Goal: Transaction & Acquisition: Purchase product/service

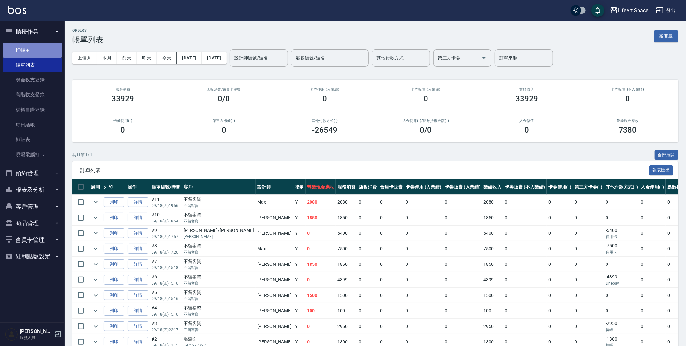
click at [21, 48] on link "打帳單" at bounding box center [32, 50] width 59 height 15
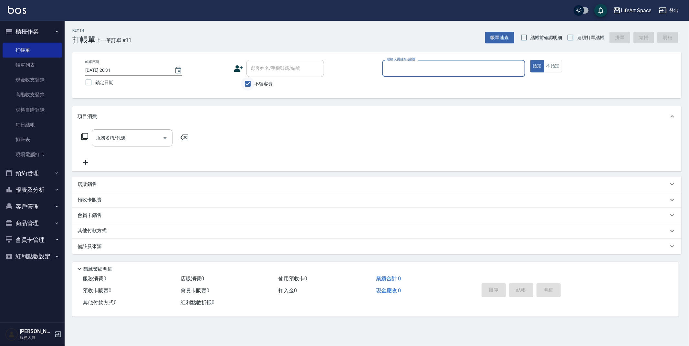
click at [249, 85] on input "不留客資" at bounding box center [248, 84] width 14 height 14
checkbox input "false"
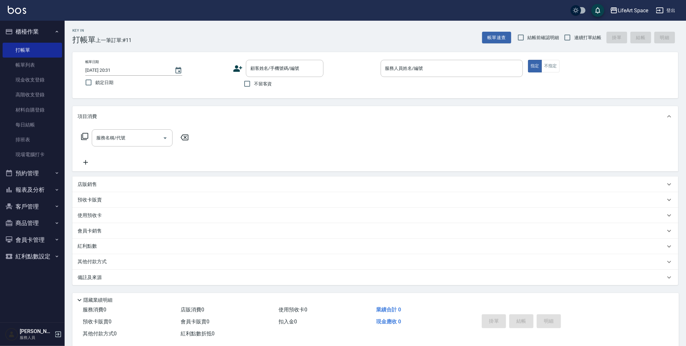
click at [240, 68] on icon at bounding box center [238, 69] width 10 height 10
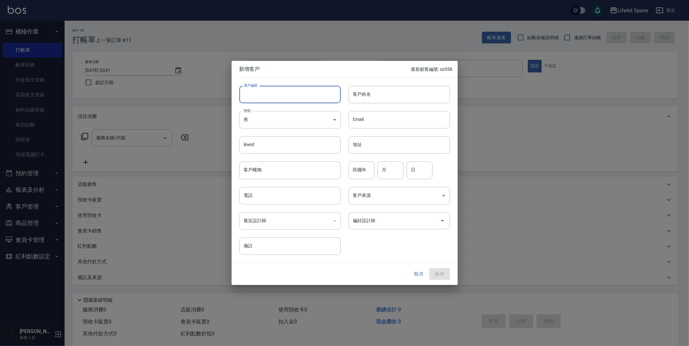
click at [258, 97] on input "客戶編號" at bounding box center [290, 94] width 101 height 17
type input "8025ro"
click at [287, 221] on div "​" at bounding box center [290, 220] width 101 height 17
click at [372, 95] on input "客戶姓名" at bounding box center [399, 94] width 101 height 17
type input "ㄕ"
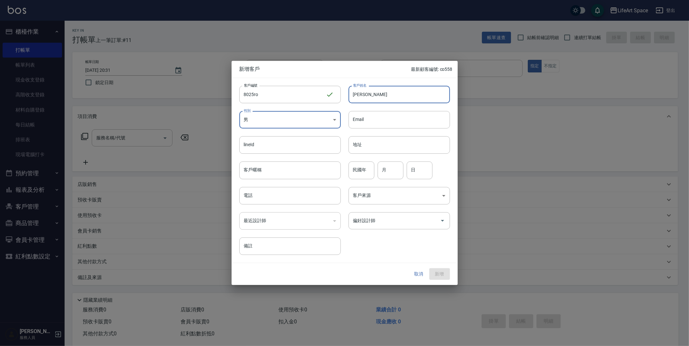
type input "[PERSON_NAME]"
click at [311, 217] on div "​" at bounding box center [290, 220] width 101 height 17
click at [308, 195] on input "電話" at bounding box center [290, 195] width 101 height 17
type input "0952548025"
click at [370, 195] on body "LifeArt Space 登出 櫃檯作業 打帳單 帳單列表 現金收支登錄 高階收支登錄 材料自購登錄 每日結帳 排班表 現場電腦打卡 預約管理 預約管理 單…" at bounding box center [344, 177] width 689 height 355
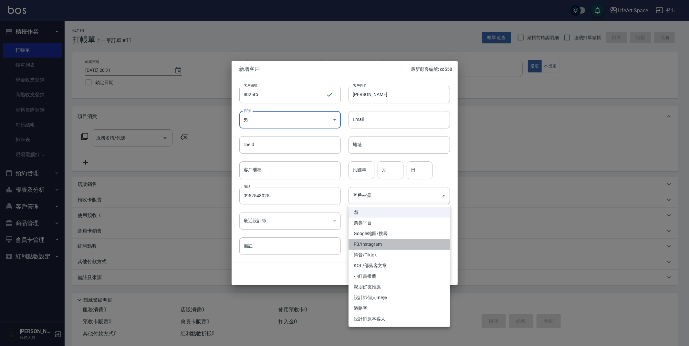
click at [379, 246] on li "FB/Instagram" at bounding box center [399, 244] width 101 height 11
type input "FB/Instagram"
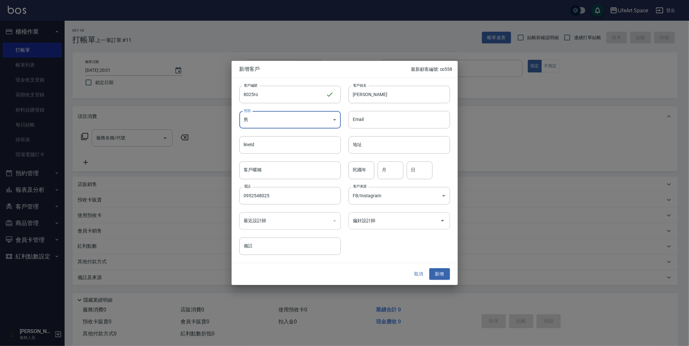
click at [376, 225] on input "偏好設計師" at bounding box center [395, 220] width 86 height 11
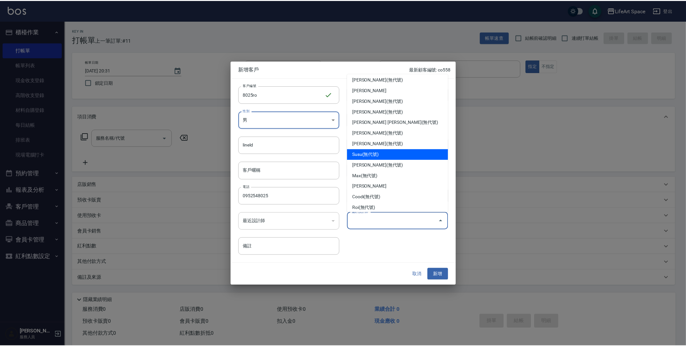
scroll to position [90, 0]
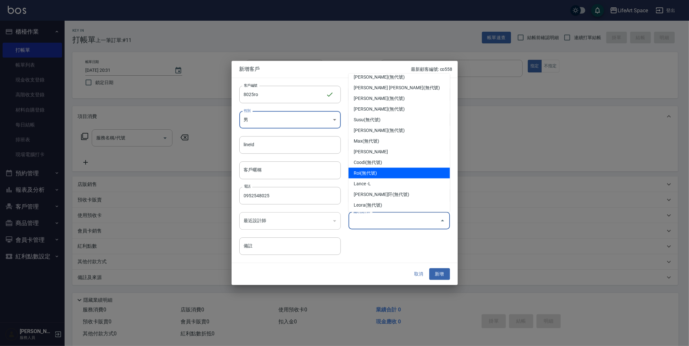
click at [375, 173] on li "Roi(無代號)" at bounding box center [399, 173] width 101 height 11
type input "Roi"
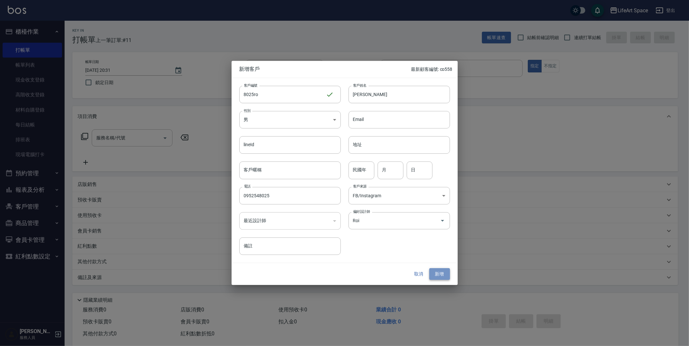
click at [442, 273] on button "新增" at bounding box center [440, 274] width 21 height 12
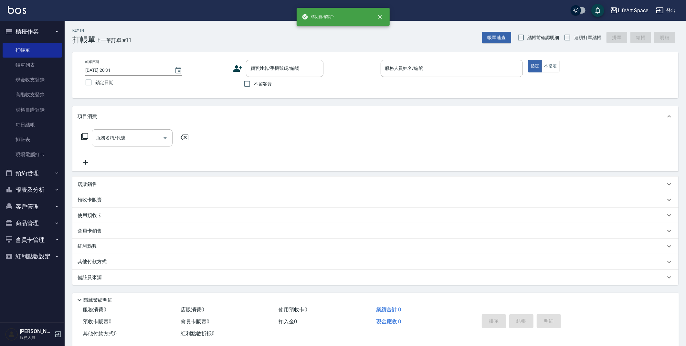
click at [443, 79] on p at bounding box center [452, 80] width 143 height 7
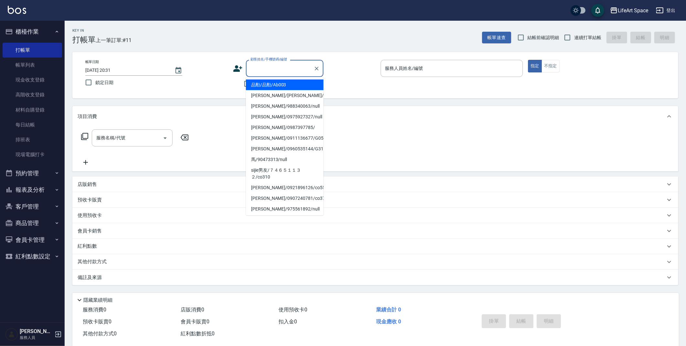
click at [302, 72] on input "顧客姓名/手機號碼/編號" at bounding box center [280, 68] width 62 height 11
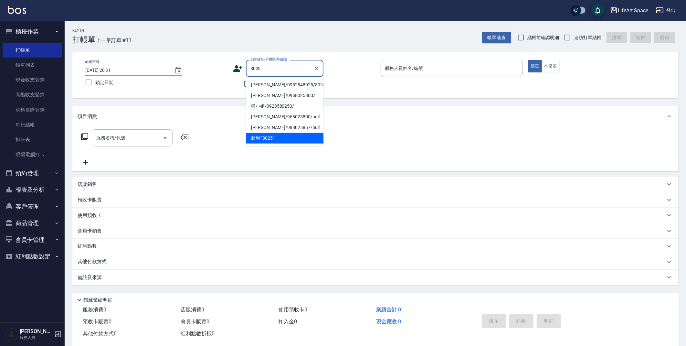
drag, startPoint x: 283, startPoint y: 85, endPoint x: 316, endPoint y: 76, distance: 34.5
click at [283, 85] on li "[PERSON_NAME]/0952548025/8025ro" at bounding box center [285, 85] width 78 height 11
type input "[PERSON_NAME]/0952548025/8025ro"
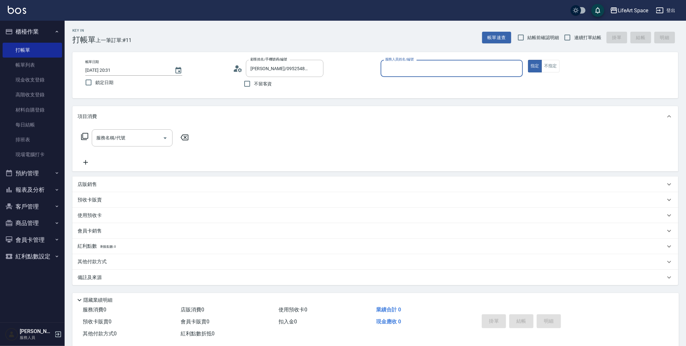
type input "Roi(無代號)"
click at [142, 138] on input "服務名稱/代號" at bounding box center [127, 137] width 65 height 11
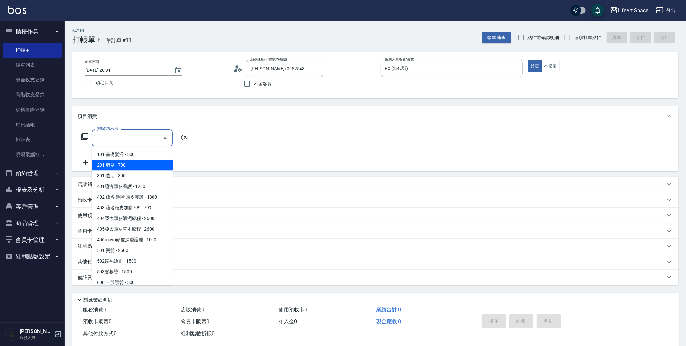
click at [111, 165] on span "201 剪髮 - 700" at bounding box center [132, 165] width 81 height 11
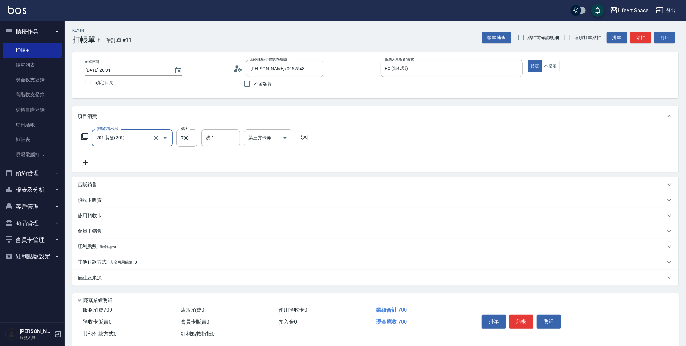
click at [130, 143] on input "201 剪髮(201)" at bounding box center [123, 137] width 57 height 11
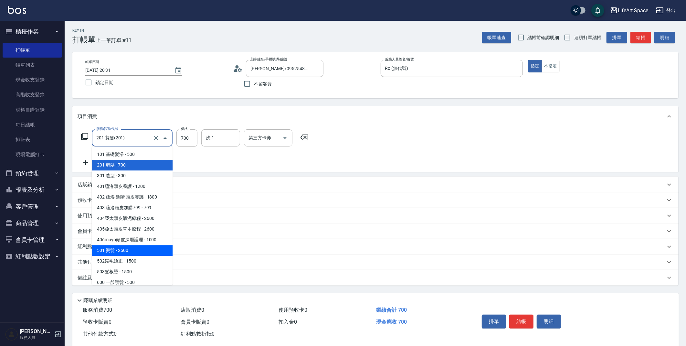
click at [135, 247] on span "501 燙髮 - 2500" at bounding box center [132, 250] width 81 height 11
type input "501 燙髮(501)"
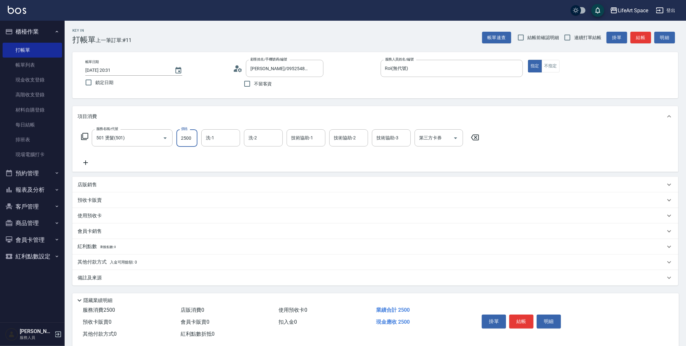
click at [192, 142] on input "2500" at bounding box center [186, 137] width 21 height 17
type input "1500"
click at [85, 165] on icon at bounding box center [86, 163] width 16 height 8
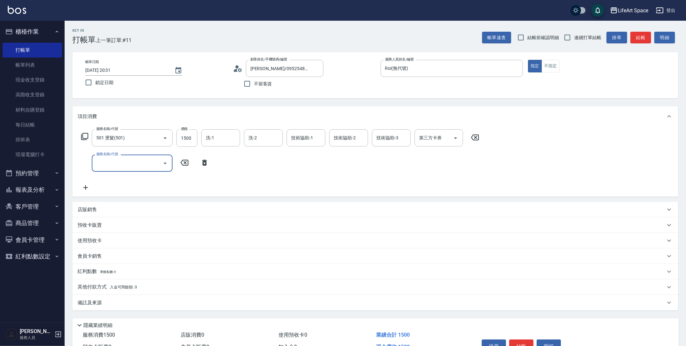
click at [112, 158] on input "服務名稱/代號" at bounding box center [127, 162] width 65 height 11
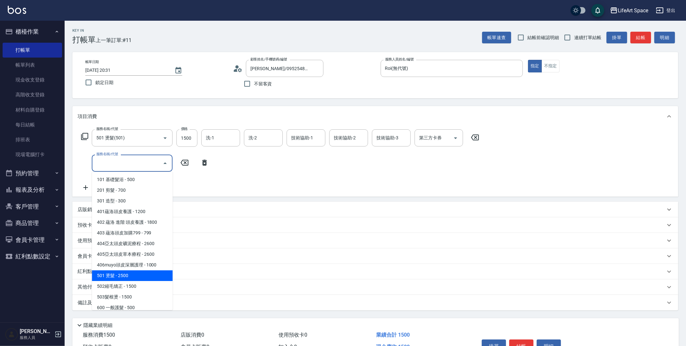
click at [127, 276] on span "501 燙髮 - 2500" at bounding box center [132, 275] width 81 height 11
type input "501 燙髮(501)"
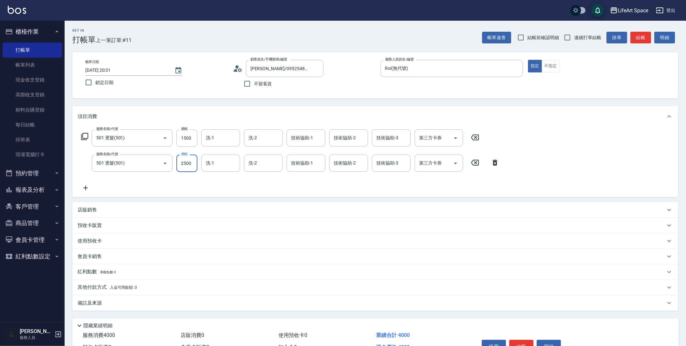
drag, startPoint x: 193, startPoint y: 164, endPoint x: 208, endPoint y: 174, distance: 18.8
click at [195, 164] on input "2500" at bounding box center [186, 162] width 21 height 17
click at [157, 165] on icon "Clear" at bounding box center [156, 163] width 4 height 4
type input "800"
type input "501 燙髮(501)"
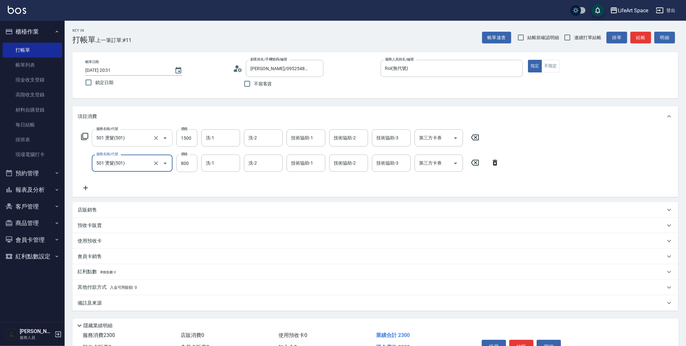
click at [166, 141] on icon "Open" at bounding box center [165, 138] width 8 height 8
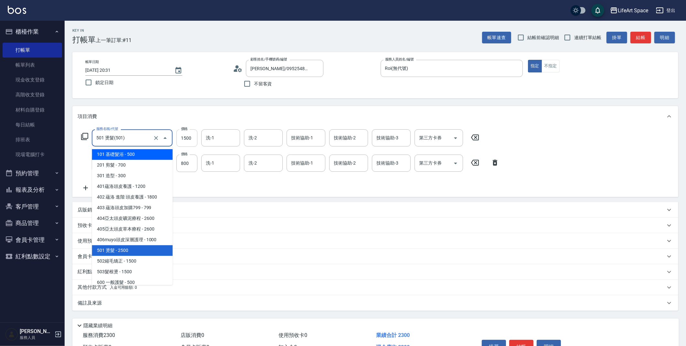
click at [189, 139] on input "1500" at bounding box center [186, 137] width 21 height 17
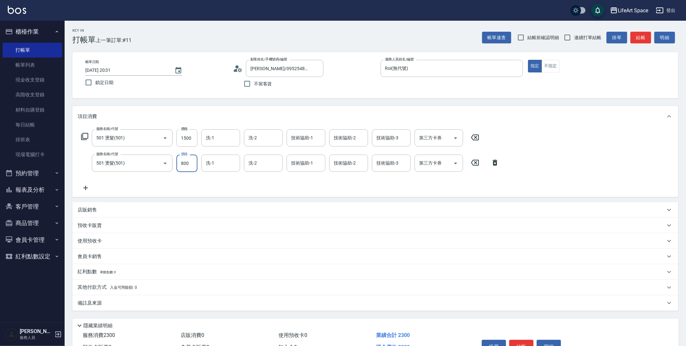
click at [497, 163] on icon at bounding box center [495, 163] width 5 height 6
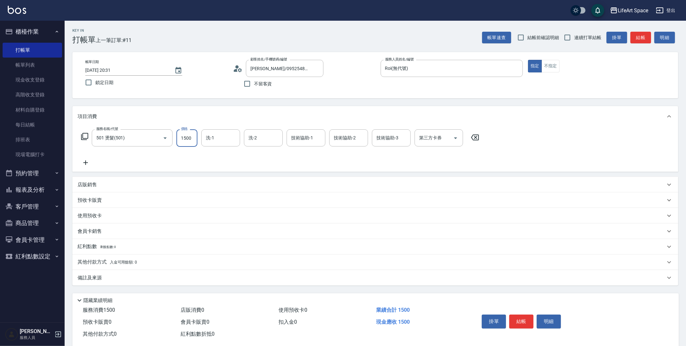
drag, startPoint x: 192, startPoint y: 138, endPoint x: 195, endPoint y: 138, distance: 3.2
click at [195, 138] on input "1500" at bounding box center [186, 137] width 21 height 17
type input "2300"
click at [89, 164] on icon at bounding box center [86, 163] width 16 height 8
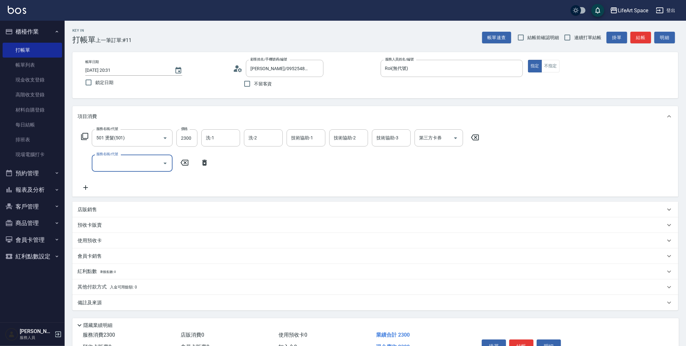
click at [117, 166] on input "服務名稱/代號" at bounding box center [127, 162] width 65 height 11
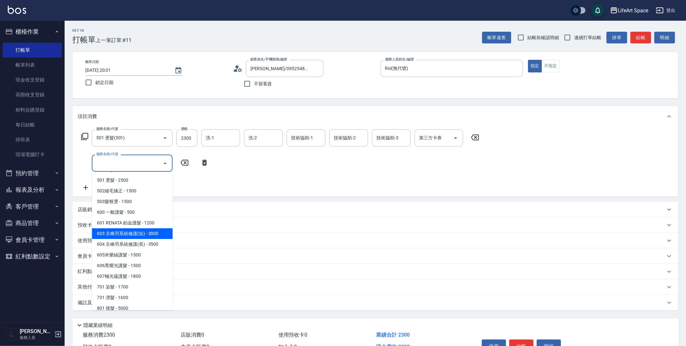
scroll to position [95, 0]
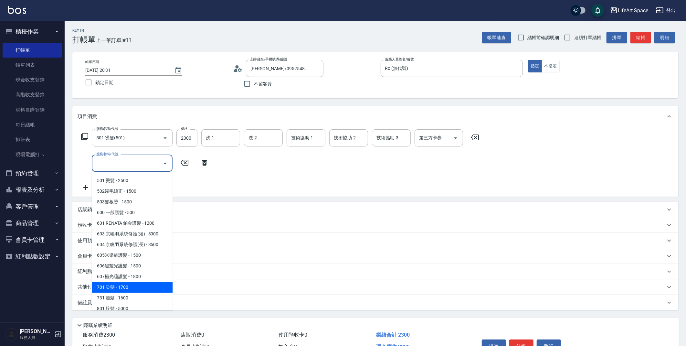
drag, startPoint x: 125, startPoint y: 288, endPoint x: 129, endPoint y: 259, distance: 29.8
click at [125, 288] on span "701 染髮 - 1700" at bounding box center [132, 287] width 81 height 11
type input "701 染髮(701)"
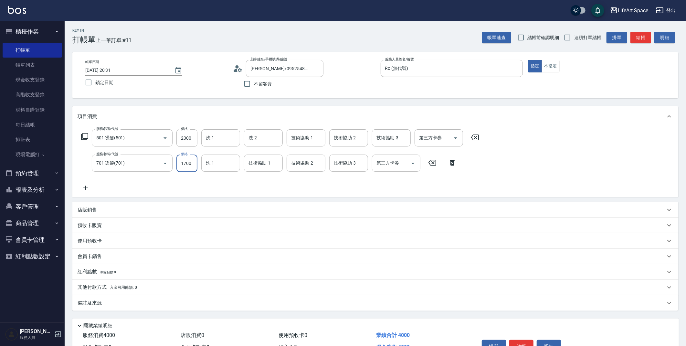
drag, startPoint x: 194, startPoint y: 166, endPoint x: 180, endPoint y: 166, distance: 14.5
click at [180, 166] on input "1700" at bounding box center [186, 162] width 21 height 17
type input "1600"
drag, startPoint x: 194, startPoint y: 139, endPoint x: 197, endPoint y: 139, distance: 3.9
click at [197, 139] on div "服務名稱/代號 501 燙髮(501) 服務名稱/代號 價格 2300 價格 洗-1 洗-1 洗-2 洗-2 技術協助-1 技術協助-1 技術協助-2 技術協…" at bounding box center [281, 137] width 406 height 17
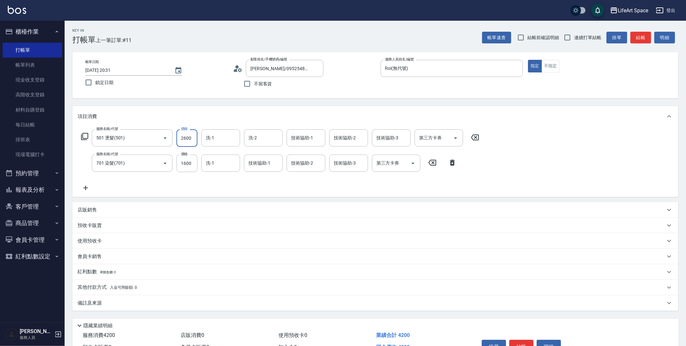
type input "2600"
click at [289, 302] on div "備註及來源" at bounding box center [372, 303] width 588 height 7
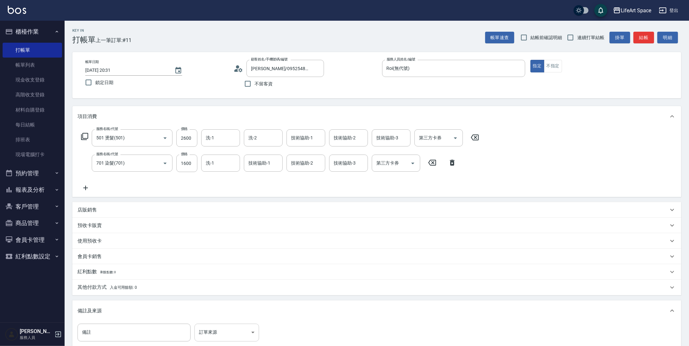
click at [245, 327] on body "LifeArt Space 登出 櫃檯作業 打帳單 帳單列表 現金收支登錄 高階收支登錄 材料自購登錄 每日結帳 排班表 現場電腦打卡 預約管理 預約管理 單…" at bounding box center [344, 212] width 689 height 424
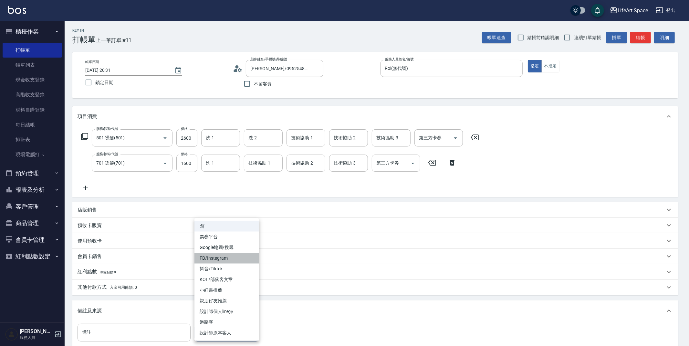
click at [224, 261] on li "FB/Instagram" at bounding box center [227, 258] width 65 height 11
type input "FB/Instagram"
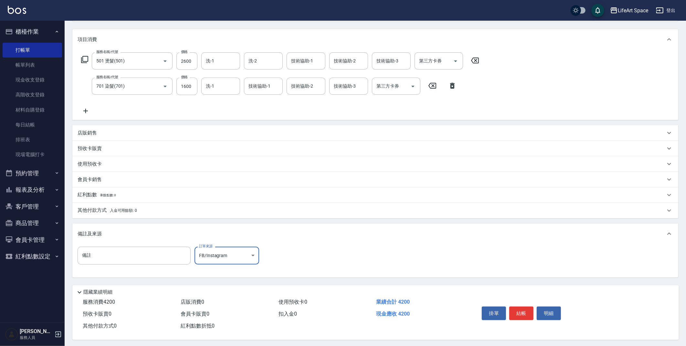
scroll to position [80, 0]
click at [519, 311] on button "結帳" at bounding box center [521, 312] width 24 height 14
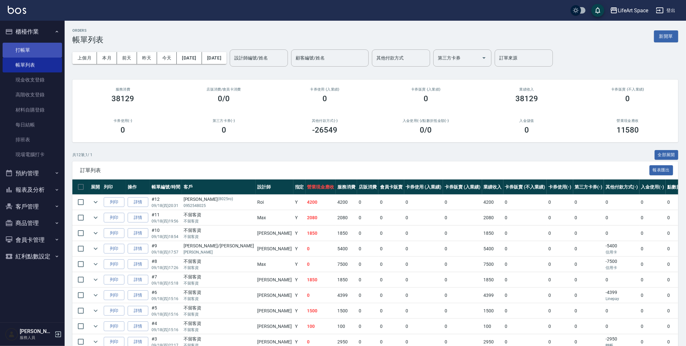
click at [30, 52] on link "打帳單" at bounding box center [32, 50] width 59 height 15
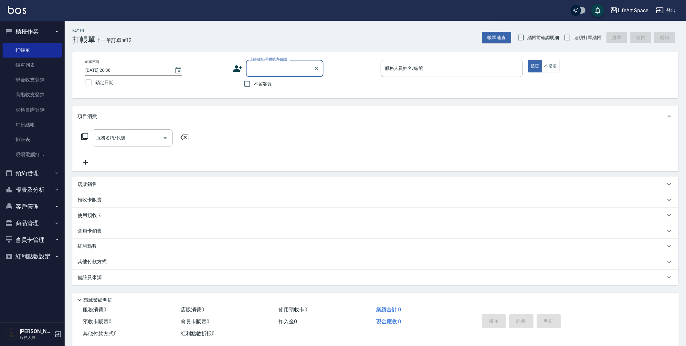
click at [284, 69] on input "顧客姓名/手機號碼/編號" at bounding box center [280, 68] width 62 height 11
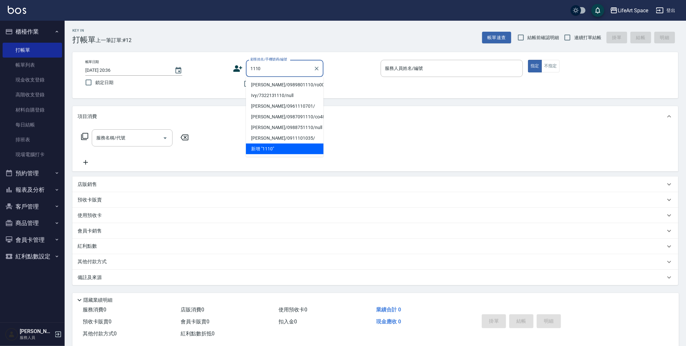
click at [277, 84] on li "[PERSON_NAME]/0989801110/ro002" at bounding box center [285, 85] width 78 height 11
type input "[PERSON_NAME]/0989801110/ro002"
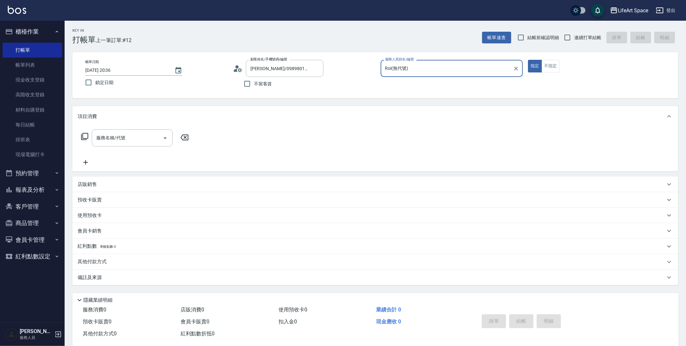
type input "Roi(無代號)"
click at [111, 137] on div "服務名稱/代號 服務名稱/代號" at bounding box center [132, 137] width 81 height 17
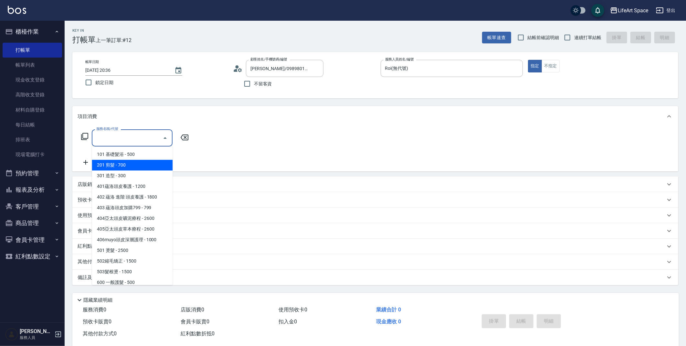
click at [116, 168] on span "201 剪髮 - 700" at bounding box center [132, 165] width 81 height 11
type input "201 剪髮(201)"
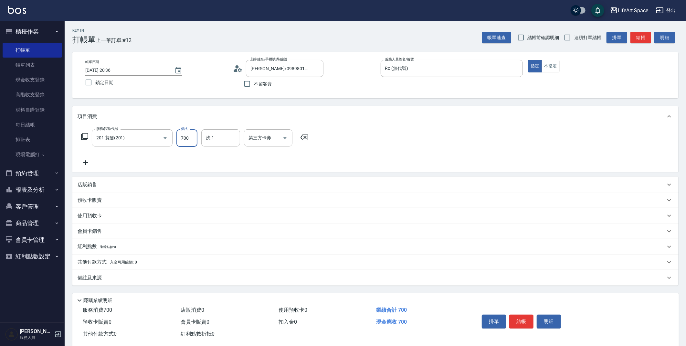
click at [193, 140] on input "700" at bounding box center [186, 137] width 21 height 17
type input "800"
click at [251, 280] on div "備註及來源" at bounding box center [372, 277] width 588 height 7
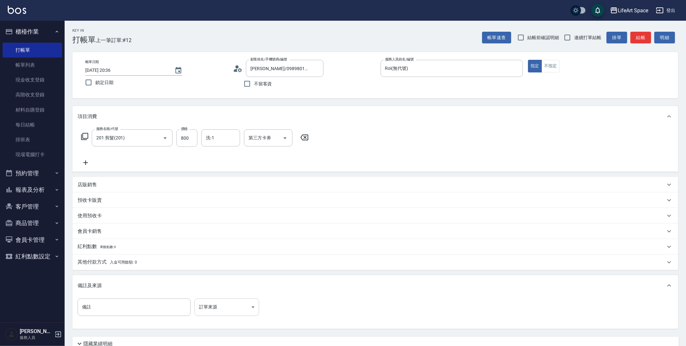
click at [240, 306] on body "LifeArt Space 登出 櫃檯作業 打帳單 帳單列表 現金收支登錄 高階收支登錄 材料自購登錄 每日結帳 排班表 現場電腦打卡 預約管理 預約管理 單…" at bounding box center [343, 199] width 686 height 399
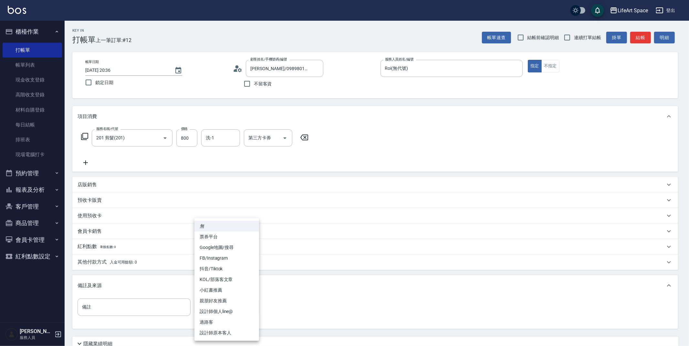
click at [232, 331] on li "設計師原本客人" at bounding box center [227, 332] width 65 height 11
type input "設計師原本客人"
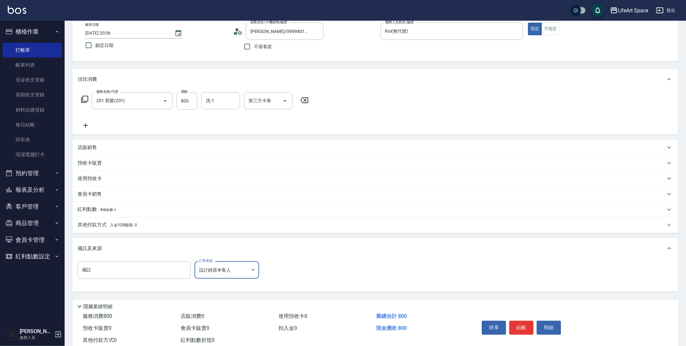
scroll to position [50, 0]
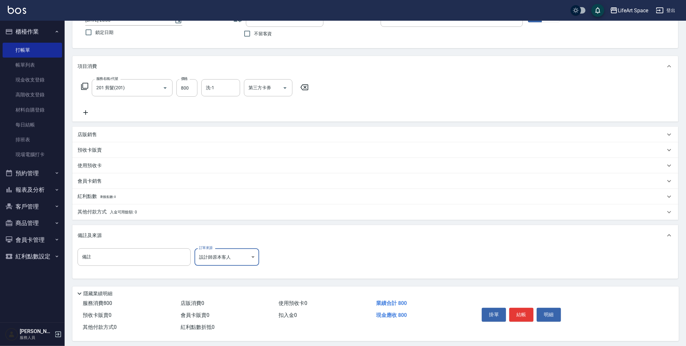
click at [99, 211] on p "其他付款方式 入金可用餘額: 0" at bounding box center [107, 211] width 59 height 7
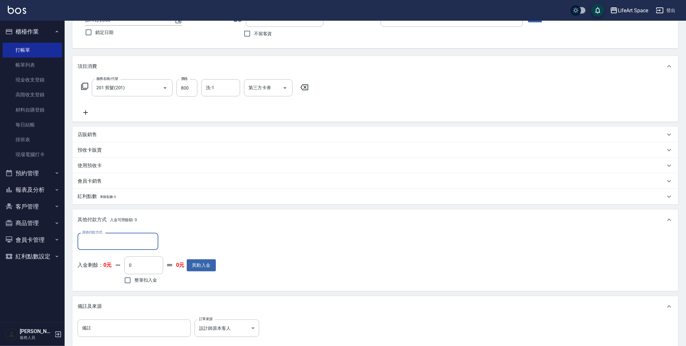
scroll to position [0, 0]
click at [103, 238] on input "其他付款方式" at bounding box center [117, 241] width 75 height 11
click at [106, 256] on span "轉帳" at bounding box center [118, 257] width 81 height 11
type input "轉帳"
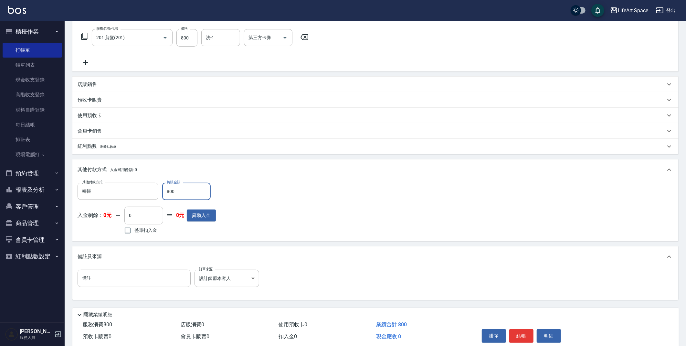
scroll to position [101, 0]
type input "800"
click at [522, 335] on button "結帳" at bounding box center [521, 336] width 24 height 14
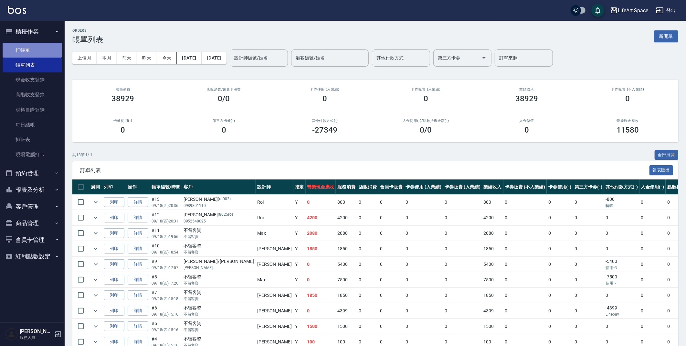
click at [27, 49] on link "打帳單" at bounding box center [32, 50] width 59 height 15
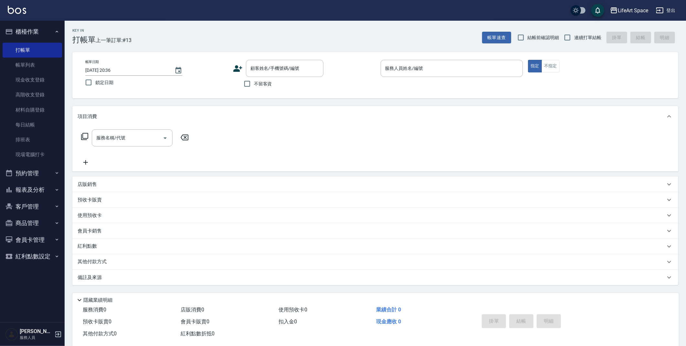
click at [239, 69] on icon at bounding box center [238, 69] width 10 height 10
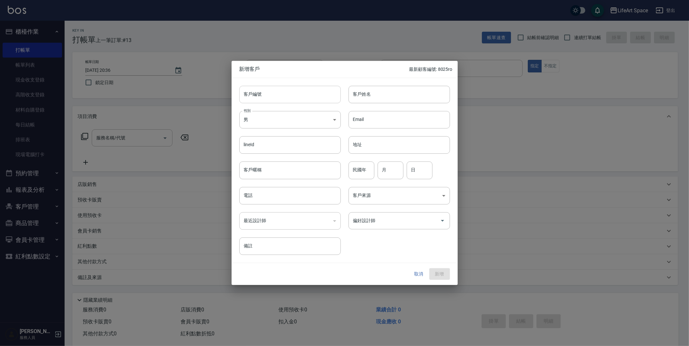
click at [273, 91] on input "客戶編號" at bounding box center [290, 94] width 101 height 17
type input "5"
type input "8550ro"
click at [389, 88] on input "客戶姓名" at bounding box center [399, 94] width 101 height 17
type input "[PERSON_NAME]"
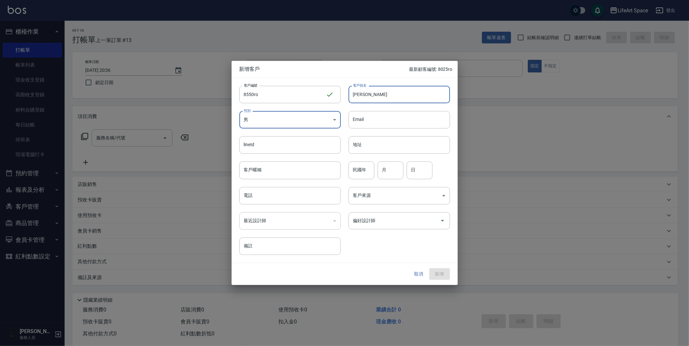
click at [282, 120] on body "LifeArt Space 登出 櫃檯作業 打帳單 帳單列表 現金收支登錄 高階收支登錄 材料自購登錄 每日結帳 排班表 現場電腦打卡 預約管理 預約管理 單…" at bounding box center [344, 177] width 689 height 355
click at [284, 156] on li "女" at bounding box center [290, 158] width 101 height 11
type input "[DEMOGRAPHIC_DATA]"
click at [282, 191] on input "電話" at bounding box center [290, 195] width 101 height 17
type input "0936938550"
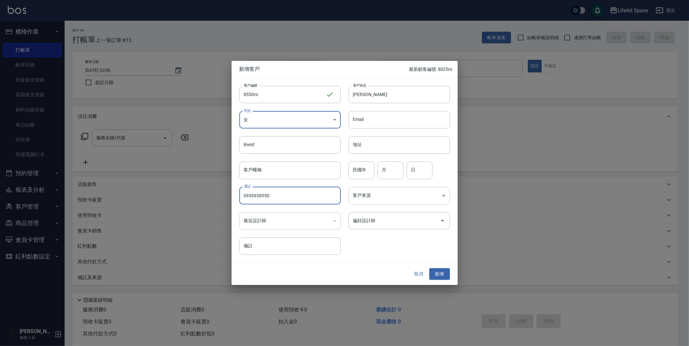
click at [390, 198] on body "LifeArt Space 登出 櫃檯作業 打帳單 帳單列表 現金收支登錄 高階收支登錄 材料自購登錄 每日結帳 排班表 現場電腦打卡 預約管理 預約管理 單…" at bounding box center [344, 177] width 689 height 355
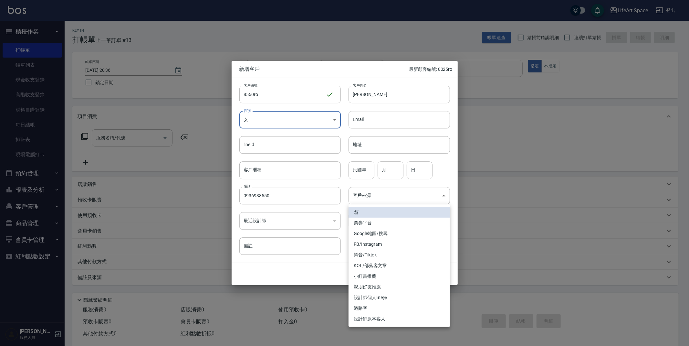
click at [382, 317] on li "設計師原本客人" at bounding box center [399, 319] width 101 height 11
type input "設計師原本客人"
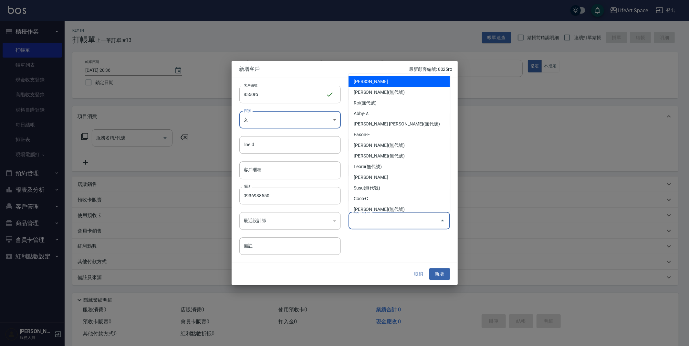
click at [373, 218] on input "偏好設計師" at bounding box center [395, 220] width 86 height 11
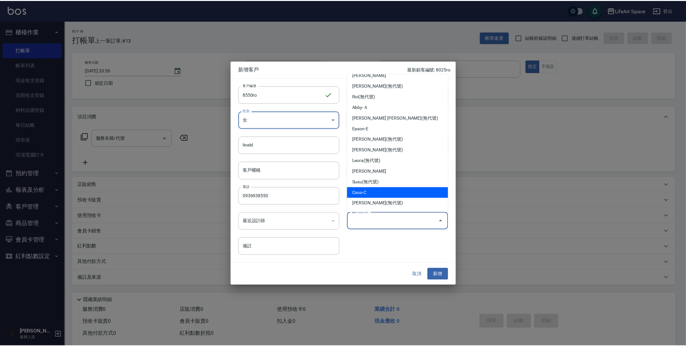
scroll to position [8, 0]
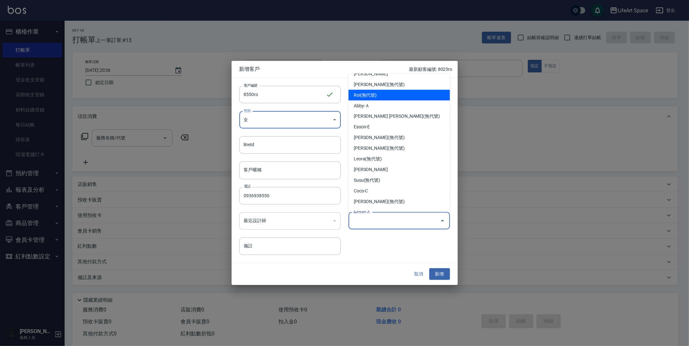
click at [377, 93] on li "Roi(無代號)" at bounding box center [399, 95] width 101 height 11
type input "Roi"
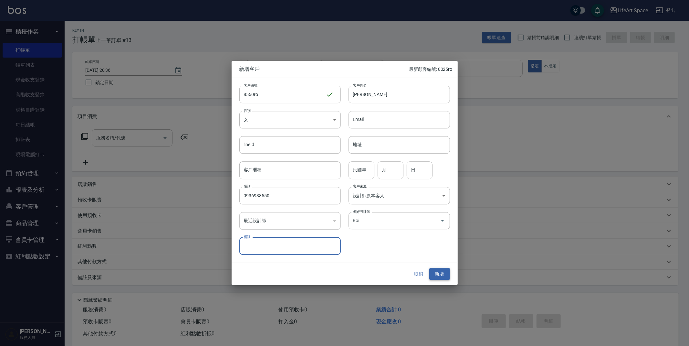
click at [441, 273] on button "新增" at bounding box center [440, 274] width 21 height 12
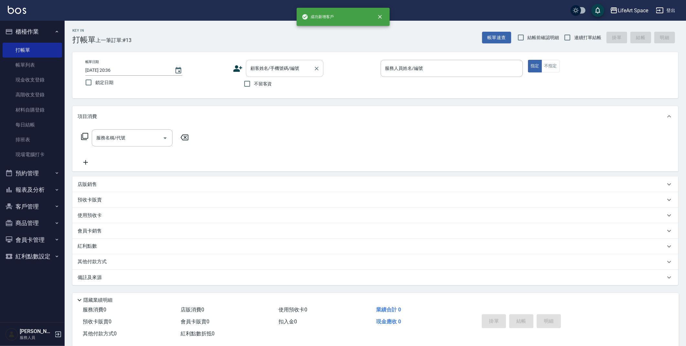
click at [276, 73] on input "顧客姓名/手機號碼/編號" at bounding box center [280, 68] width 62 height 11
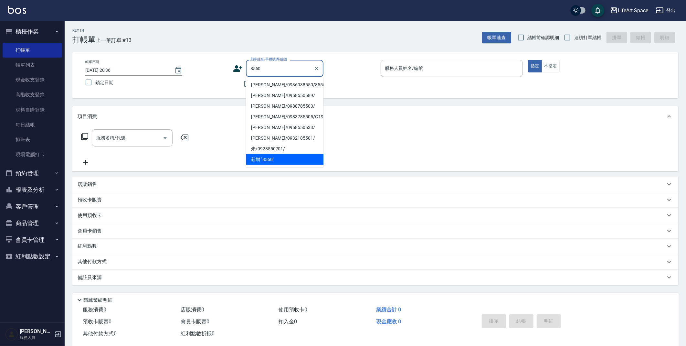
drag, startPoint x: 278, startPoint y: 83, endPoint x: 285, endPoint y: 82, distance: 7.2
click at [278, 83] on li "[PERSON_NAME]/0936938550/8550ro" at bounding box center [285, 85] width 78 height 11
type input "[PERSON_NAME]/0936938550/8550ro"
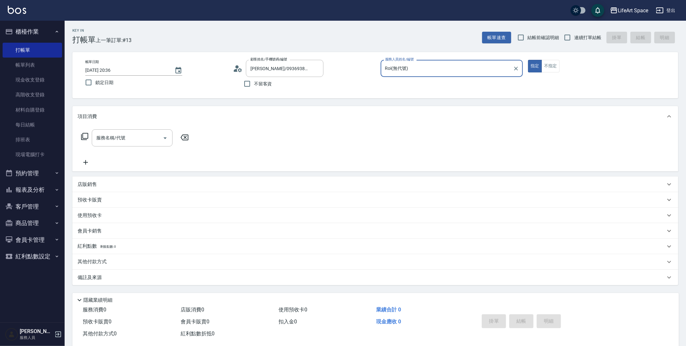
type input "Roi(無代號)"
click at [177, 71] on icon "Choose date, selected date is 2025-09-18" at bounding box center [179, 71] width 8 height 8
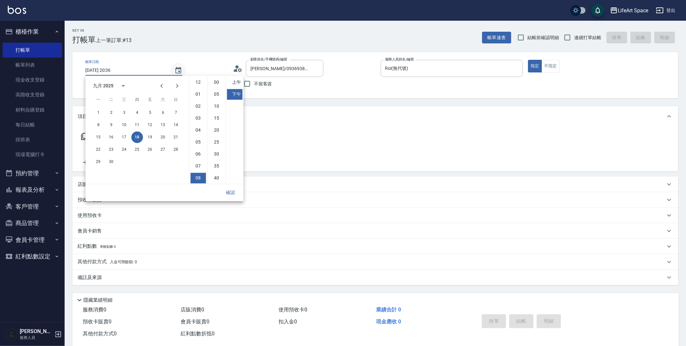
scroll to position [36, 0]
click at [149, 140] on button "19" at bounding box center [150, 137] width 12 height 12
type input "[DATE] 20:36"
click at [229, 195] on button "確認" at bounding box center [230, 192] width 21 height 12
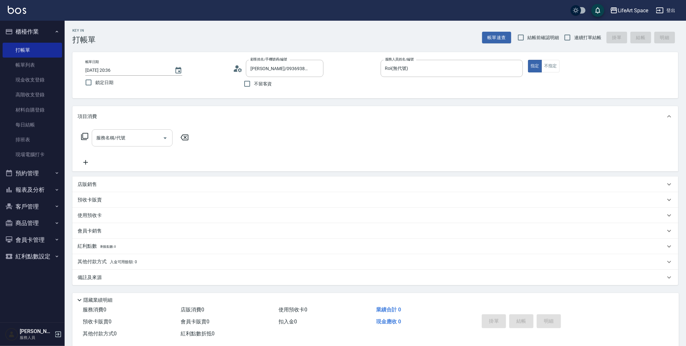
click at [126, 138] on input "服務名稱/代號" at bounding box center [127, 137] width 65 height 11
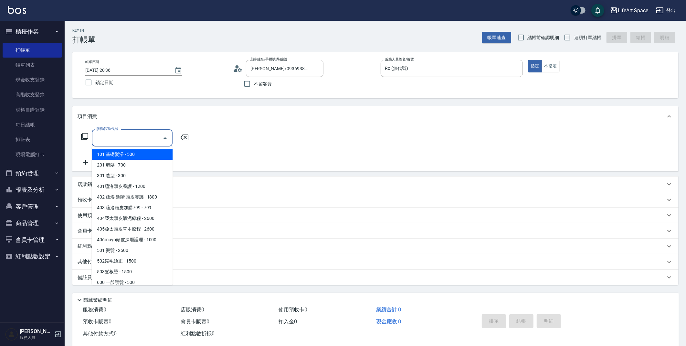
drag, startPoint x: 123, startPoint y: 154, endPoint x: 126, endPoint y: 150, distance: 5.3
click at [123, 154] on span "101 基礎髮浴 - 500" at bounding box center [132, 154] width 81 height 11
type input "101 基礎髮浴 (101)"
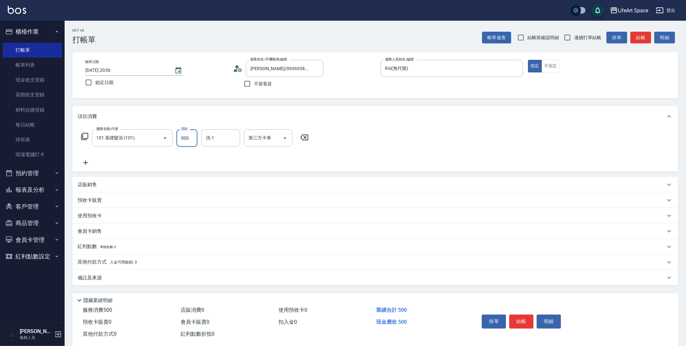
click at [192, 138] on input "500" at bounding box center [186, 137] width 21 height 17
type input "350"
click at [235, 141] on input "洗-1" at bounding box center [220, 137] width 33 height 11
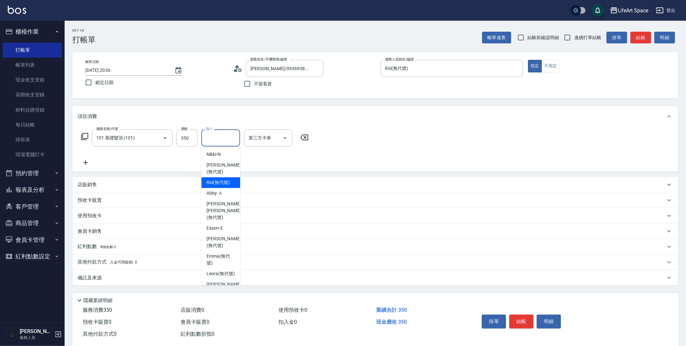
click at [213, 180] on span "Roi (無代號)" at bounding box center [218, 182] width 23 height 7
type input "Roi(無代號)"
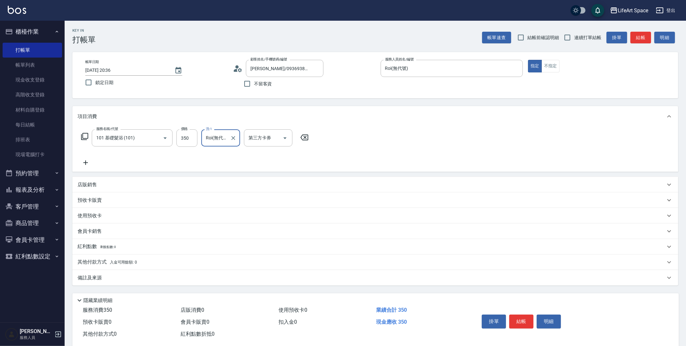
click at [86, 164] on icon at bounding box center [85, 162] width 5 height 5
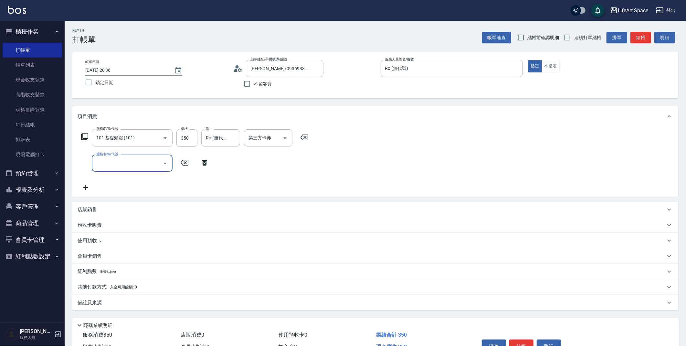
click at [118, 168] on input "服務名稱/代號" at bounding box center [127, 162] width 65 height 11
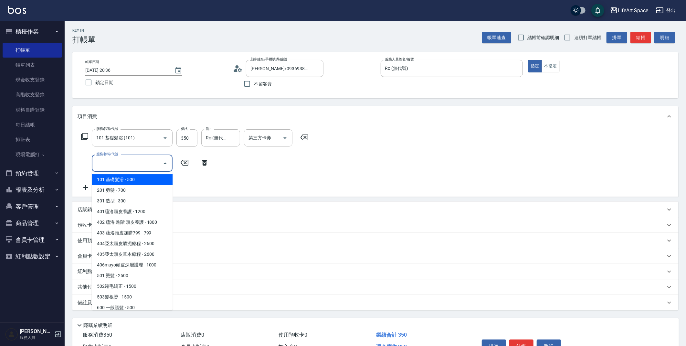
type input "f"
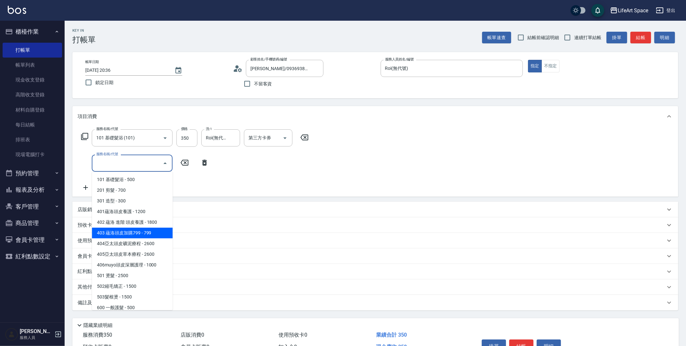
click at [148, 234] on span "403 蘊洛頭皮加購799 - 799" at bounding box center [132, 233] width 81 height 11
type input "403 蘊洛頭皮加購799(403)"
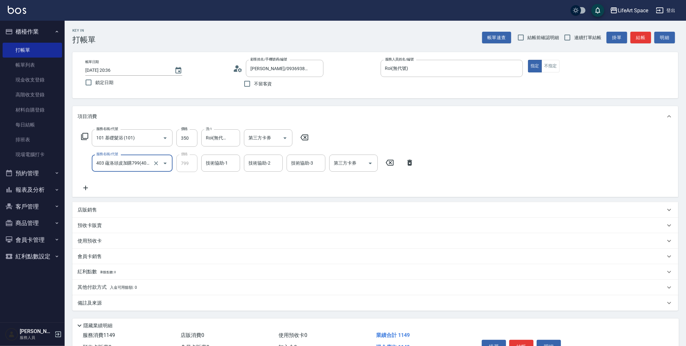
click at [212, 165] on div "技術協助-1 技術協助-1" at bounding box center [220, 162] width 39 height 17
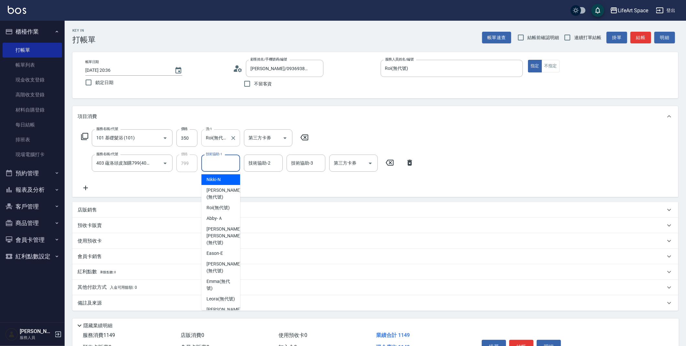
click at [221, 140] on input "Roi(無代號)" at bounding box center [215, 137] width 23 height 11
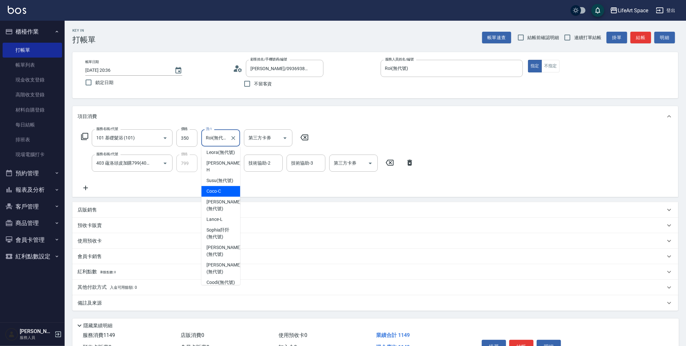
scroll to position [122, 0]
click at [215, 203] on span "[PERSON_NAME] (無代號)" at bounding box center [224, 205] width 34 height 14
type input "[PERSON_NAME](無代號)"
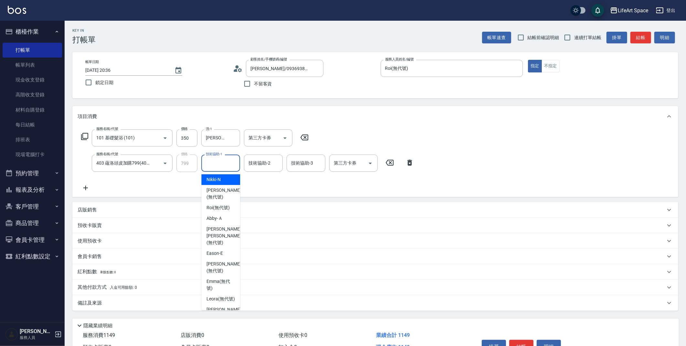
click at [220, 167] on input "技術協助-1" at bounding box center [220, 162] width 33 height 11
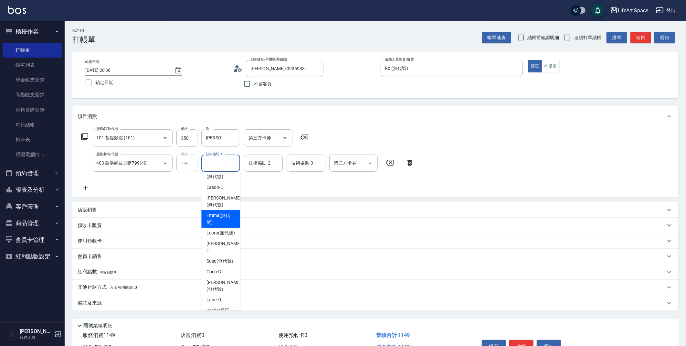
scroll to position [67, 0]
click at [218, 281] on span "[PERSON_NAME] (無代號)" at bounding box center [224, 285] width 34 height 14
type input "[PERSON_NAME](無代號)"
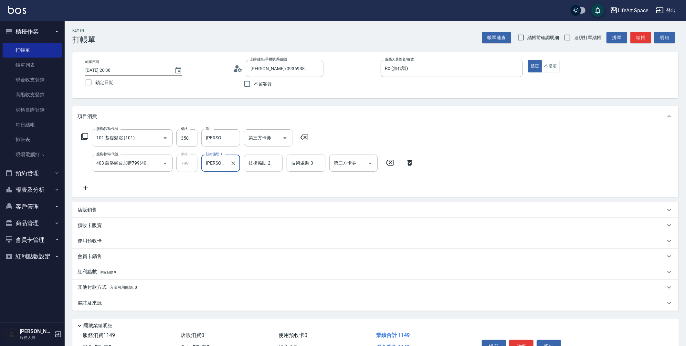
click at [256, 166] on input "技術協助-2" at bounding box center [263, 162] width 33 height 11
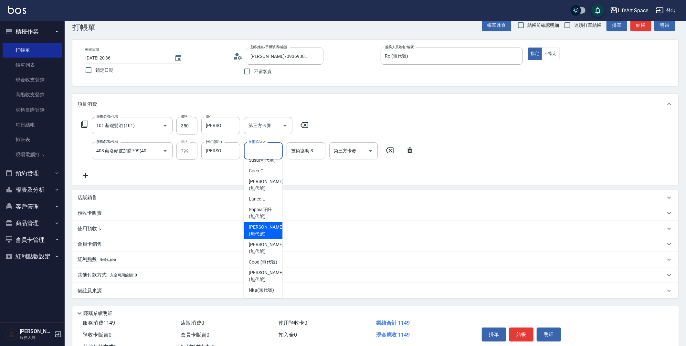
scroll to position [143, 0]
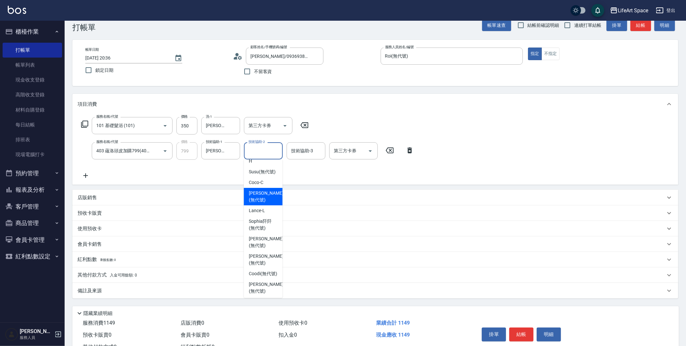
click at [268, 193] on span "[PERSON_NAME] (無代號)" at bounding box center [266, 197] width 34 height 14
type input "[PERSON_NAME](無代號)"
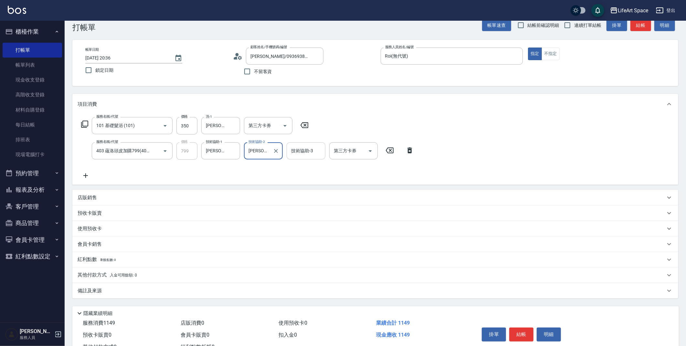
click at [298, 150] on div "技術協助-3 技術協助-3" at bounding box center [306, 150] width 39 height 17
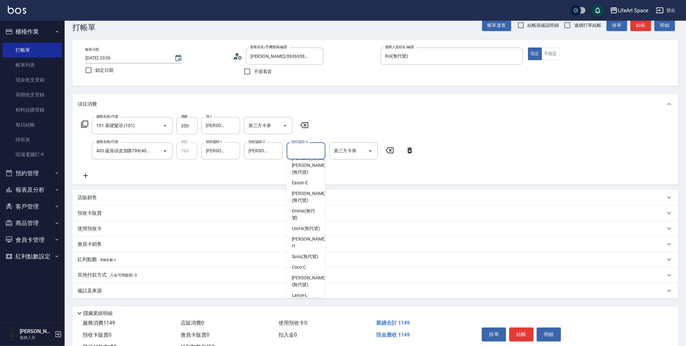
scroll to position [82, 0]
click at [306, 254] on span "[PERSON_NAME] (無代號)" at bounding box center [309, 257] width 34 height 14
type input "[PERSON_NAME](無代號)"
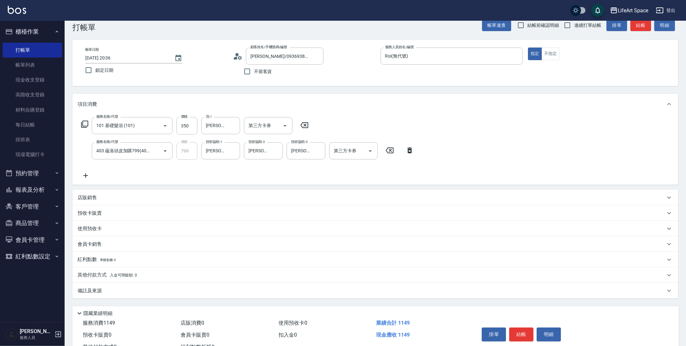
click at [83, 175] on icon at bounding box center [85, 175] width 5 height 5
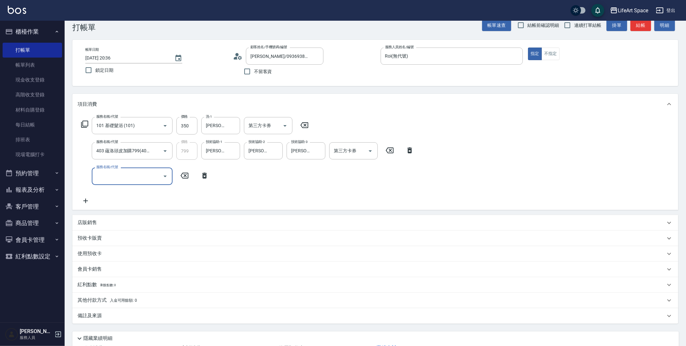
click at [109, 173] on input "服務名稱/代號" at bounding box center [127, 175] width 65 height 11
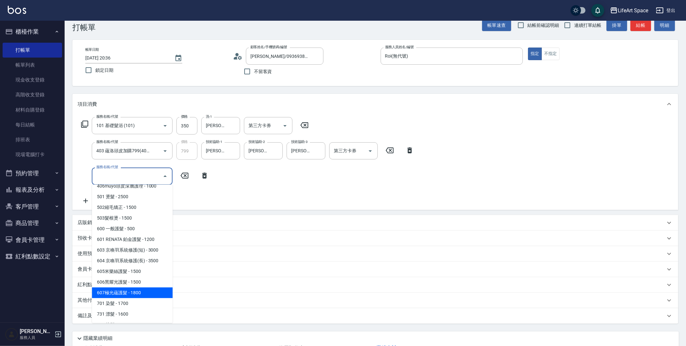
scroll to position [93, 0]
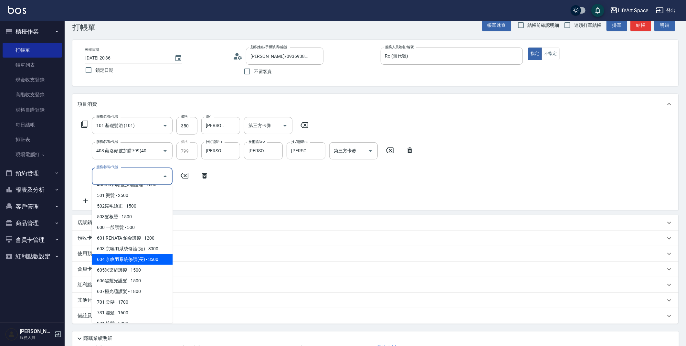
click at [146, 258] on span "604 京喚羽系統修護(長) - 3500" at bounding box center [132, 259] width 81 height 11
type input "604 京喚羽系統修護(長)(604)"
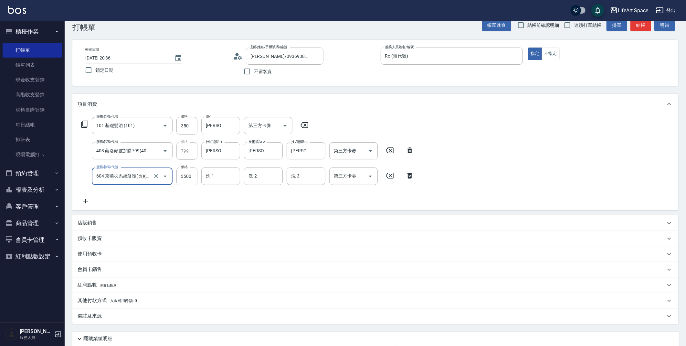
scroll to position [0, 0]
drag, startPoint x: 193, startPoint y: 179, endPoint x: 198, endPoint y: 177, distance: 5.1
click at [198, 177] on div "服務名稱/代號 604 京喚羽系統修護(長)(604) 服務名稱/代號 價格 3500 價格 洗-1 洗-1 洗-2 洗-2 洗-3 洗-3 第三方卡券 第三…" at bounding box center [248, 175] width 340 height 17
type input "3200"
click at [210, 176] on div "洗-1 洗-1" at bounding box center [220, 175] width 39 height 17
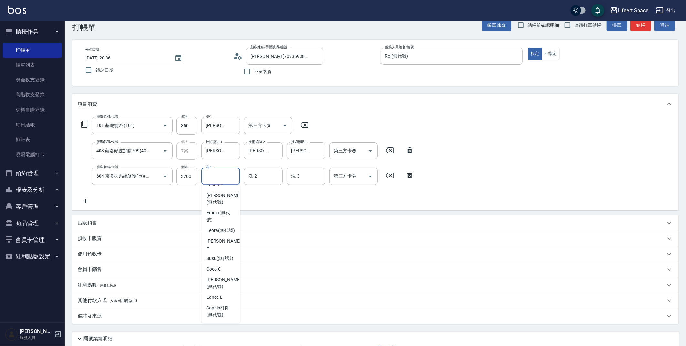
scroll to position [81, 0]
click at [227, 281] on span "[PERSON_NAME] (無代號)" at bounding box center [224, 284] width 34 height 14
type input "[PERSON_NAME](無代號)"
click at [259, 172] on input "洗-2" at bounding box center [263, 175] width 33 height 11
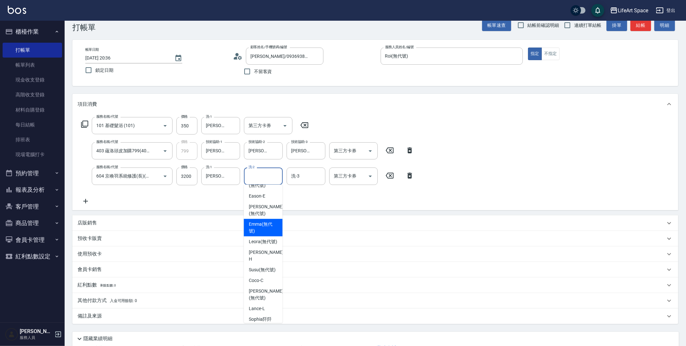
scroll to position [154, 0]
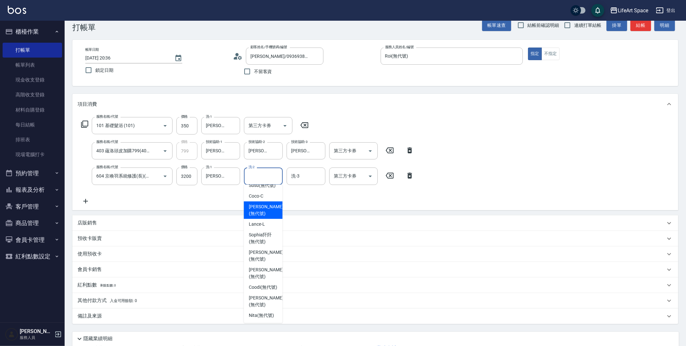
click at [262, 206] on span "[PERSON_NAME] (無代號)" at bounding box center [266, 210] width 34 height 14
type input "[PERSON_NAME](無代號)"
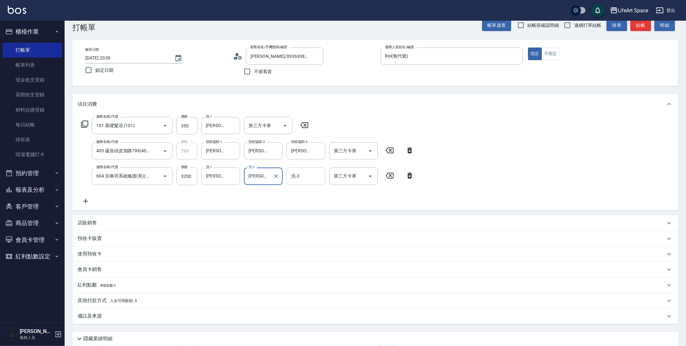
click at [304, 174] on input "洗-3" at bounding box center [306, 175] width 33 height 11
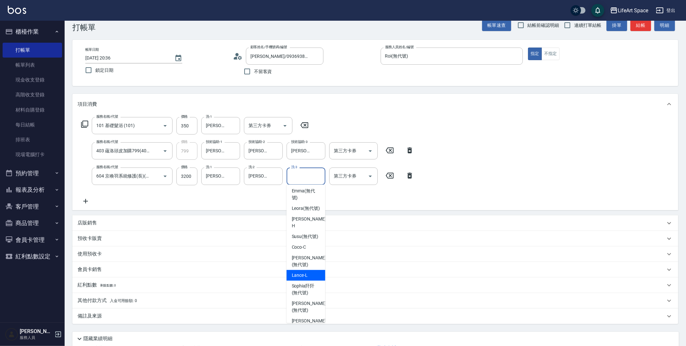
scroll to position [115, 0]
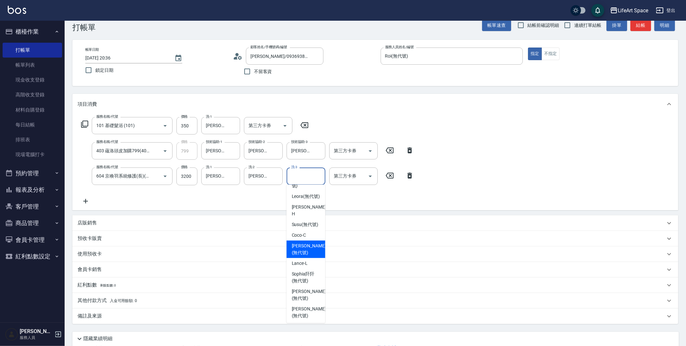
click at [305, 245] on span "[PERSON_NAME] (無代號)" at bounding box center [309, 249] width 34 height 14
type input "[PERSON_NAME](無代號)"
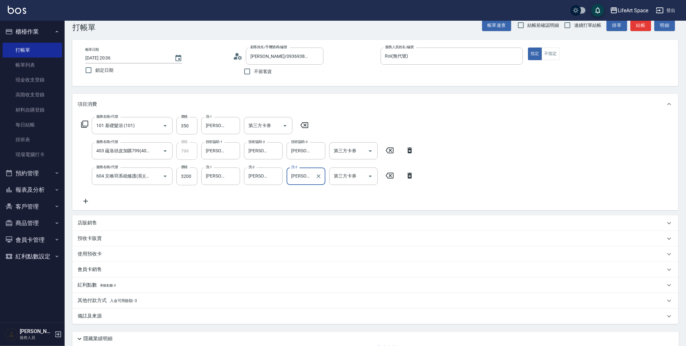
click at [103, 315] on div "備註及來源" at bounding box center [372, 316] width 588 height 7
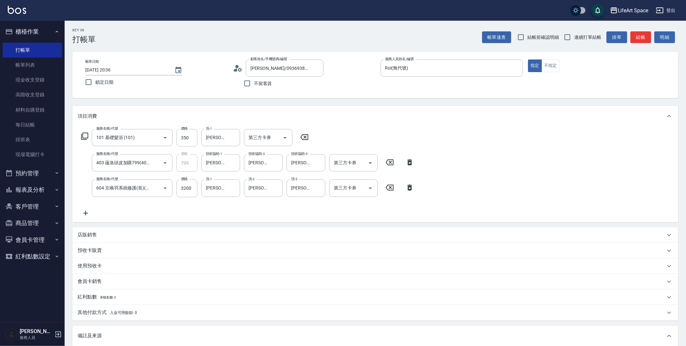
scroll to position [21, 0]
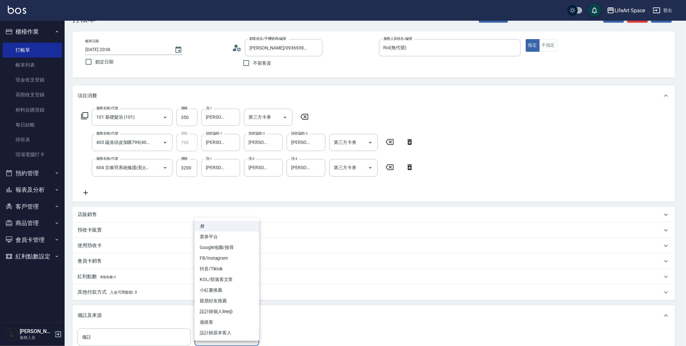
click at [235, 344] on body "LifeArt Space 登出 櫃檯作業 打帳單 帳單列表 現金收支登錄 高階收支登錄 材料自購登錄 每日結帳 排班表 現場電腦打卡 預約管理 預約管理 單…" at bounding box center [343, 204] width 686 height 450
click at [236, 333] on li "設計師原本客人" at bounding box center [227, 332] width 65 height 11
type input "設計師原本客人"
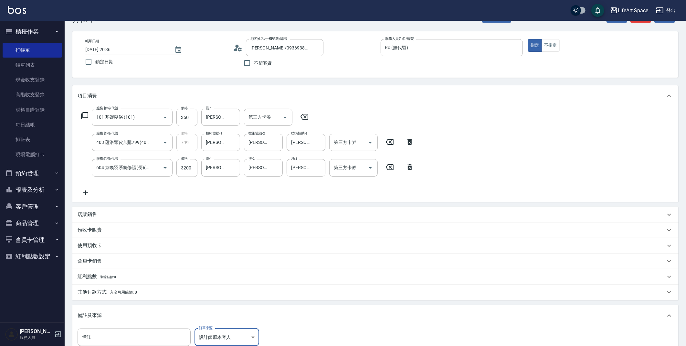
click at [103, 292] on p "其他付款方式 入金可用餘額: 0" at bounding box center [107, 292] width 59 height 7
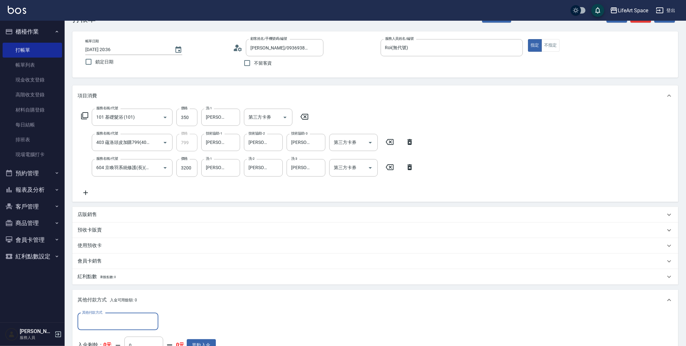
scroll to position [0, 0]
click at [110, 316] on input "其他付款方式" at bounding box center [117, 321] width 75 height 11
click at [112, 274] on span "轉帳" at bounding box center [118, 272] width 81 height 11
type input "轉帳"
click at [182, 321] on input "0" at bounding box center [186, 321] width 48 height 17
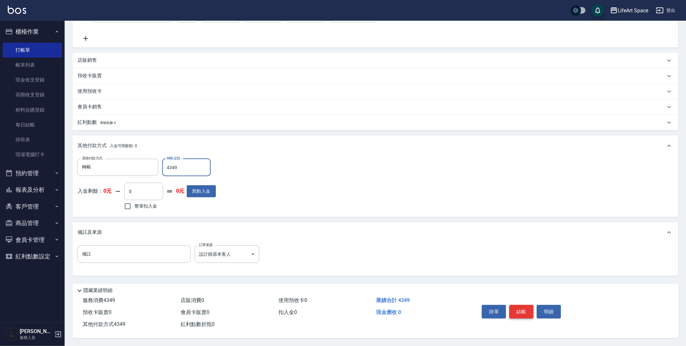
type input "4349"
click at [527, 309] on button "結帳" at bounding box center [521, 312] width 24 height 14
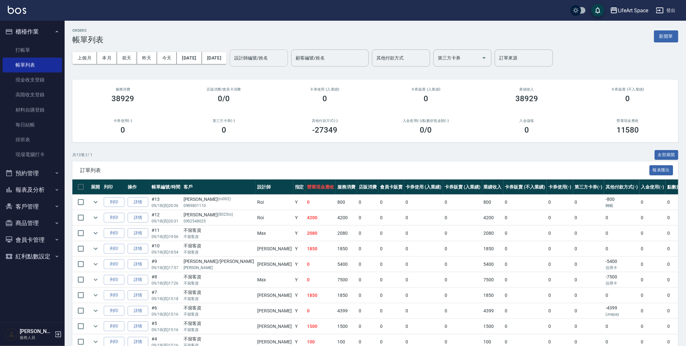
click at [272, 60] on input "設計師編號/姓名" at bounding box center [259, 57] width 52 height 11
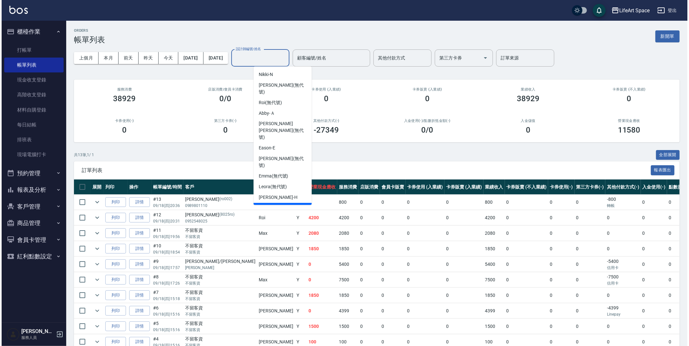
scroll to position [101, 0]
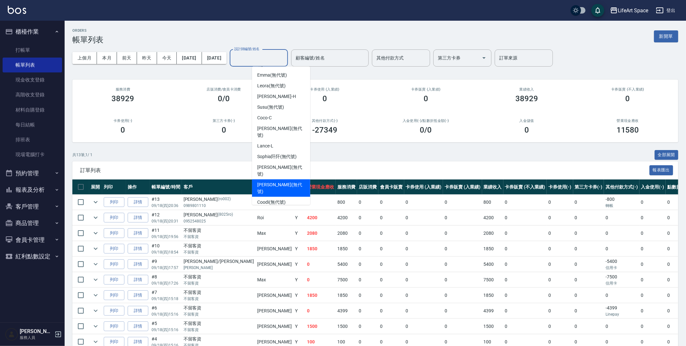
click at [277, 181] on span "[PERSON_NAME] (無代號)" at bounding box center [281, 188] width 48 height 14
type input "[PERSON_NAME](無代號)"
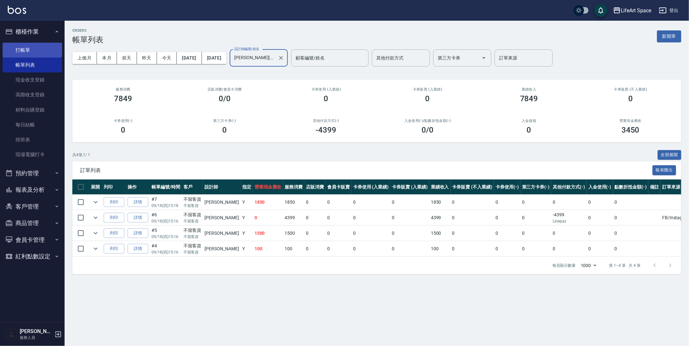
click at [43, 48] on link "打帳單" at bounding box center [32, 50] width 59 height 15
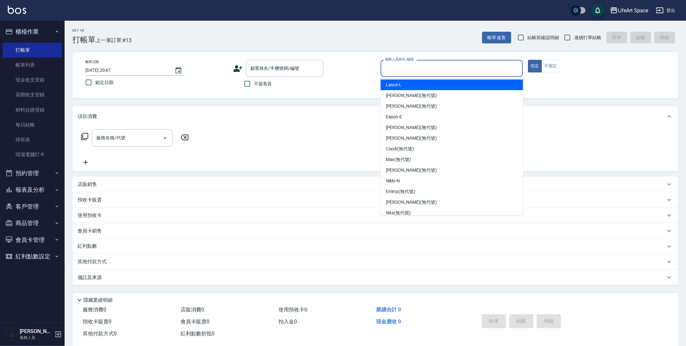
click at [430, 72] on input "服務人員姓名/編號" at bounding box center [452, 68] width 137 height 11
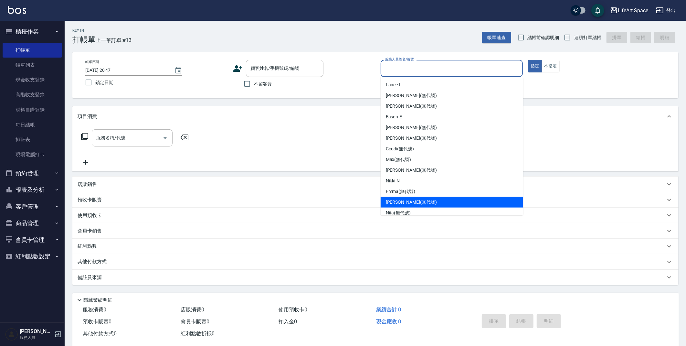
drag, startPoint x: 395, startPoint y: 203, endPoint x: 347, endPoint y: 168, distance: 59.4
click at [395, 203] on span "[PERSON_NAME] (無代號)" at bounding box center [411, 202] width 51 height 7
type input "[PERSON_NAME](無代號)"
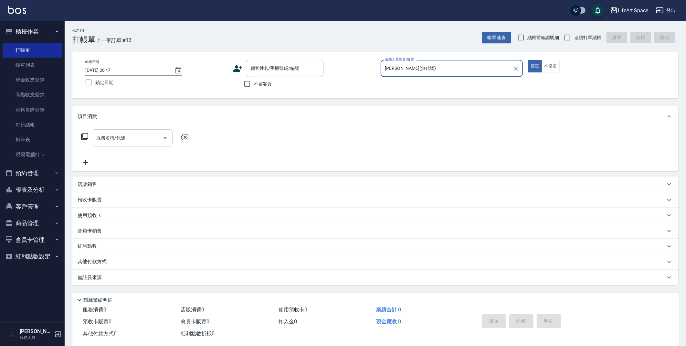
click at [116, 136] on input "服務名稱/代號" at bounding box center [127, 137] width 65 height 11
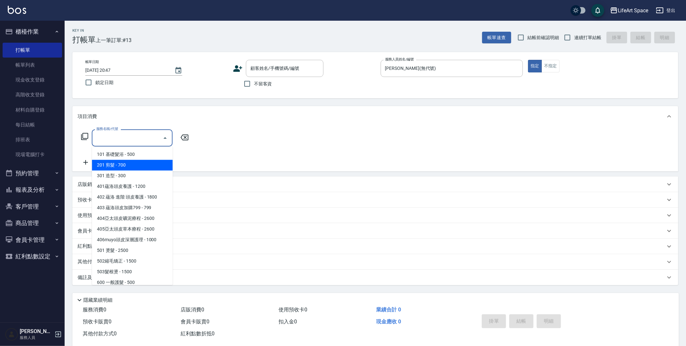
click at [120, 162] on span "201 剪髮 - 700" at bounding box center [132, 165] width 81 height 11
type input "201 剪髮(201)"
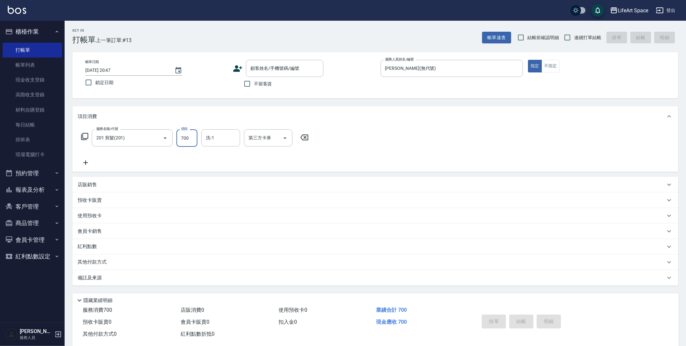
click at [192, 139] on input "700" at bounding box center [186, 137] width 21 height 17
type input "750"
click at [268, 87] on label "不留客資" at bounding box center [256, 84] width 32 height 14
click at [254, 87] on input "不留客資" at bounding box center [247, 84] width 14 height 14
checkbox input "true"
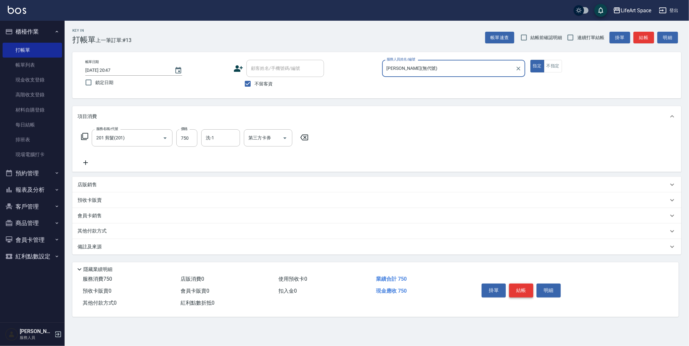
click at [518, 291] on button "結帳" at bounding box center [521, 290] width 24 height 14
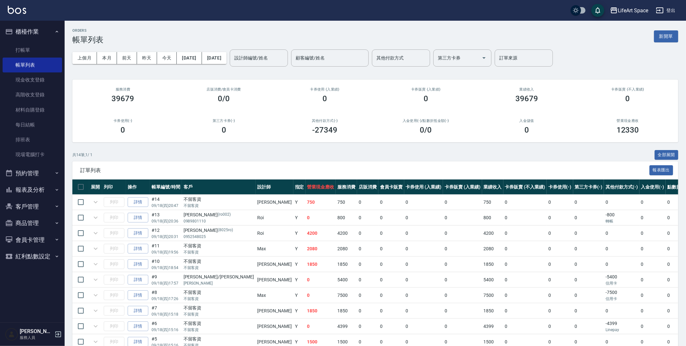
click at [282, 58] on input "設計師編號/姓名" at bounding box center [259, 57] width 52 height 11
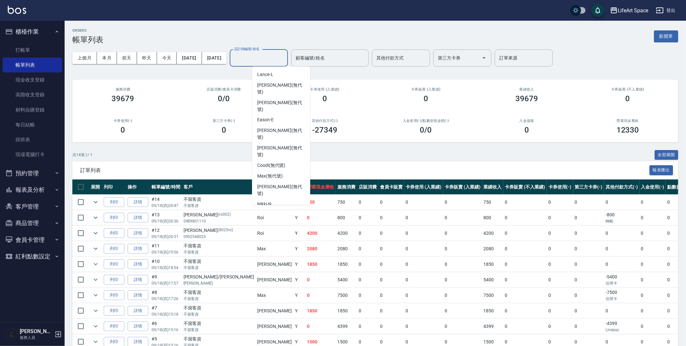
click at [276, 222] on span "[PERSON_NAME] (無代號)" at bounding box center [281, 229] width 48 height 14
type input "[PERSON_NAME](無代號)"
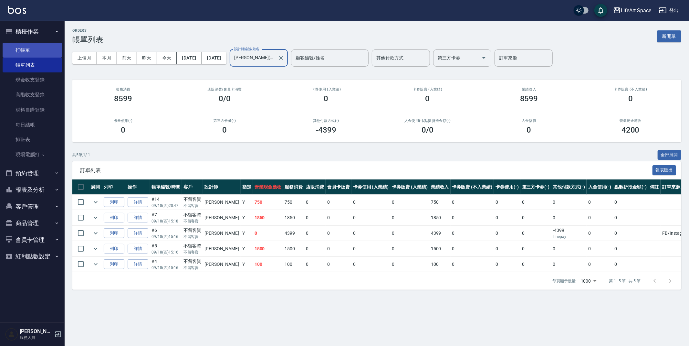
click at [33, 52] on link "打帳單" at bounding box center [32, 50] width 59 height 15
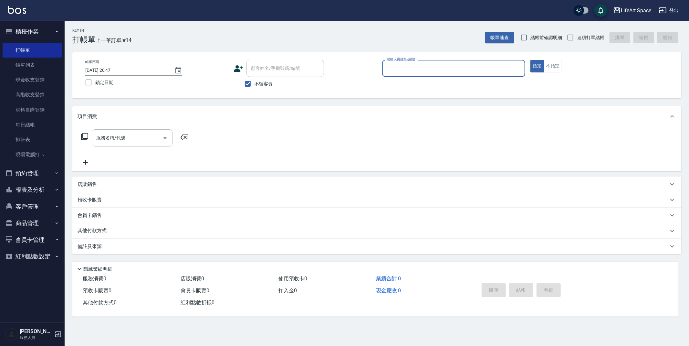
click at [182, 70] on icon "Choose date, selected date is 2025-09-18" at bounding box center [179, 71] width 8 height 8
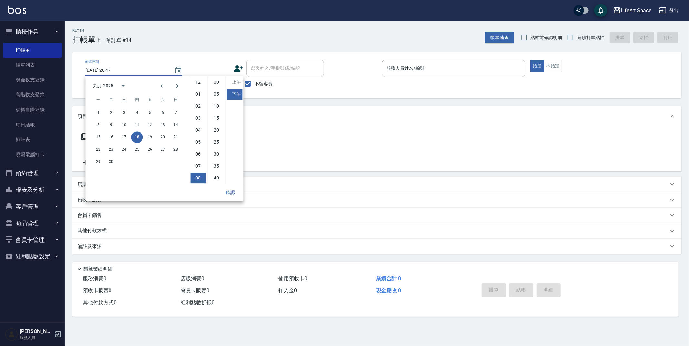
scroll to position [36, 0]
click at [152, 135] on button "19" at bounding box center [150, 137] width 12 height 12
type input "[DATE] 20:47"
click at [236, 190] on button "確認" at bounding box center [230, 192] width 21 height 12
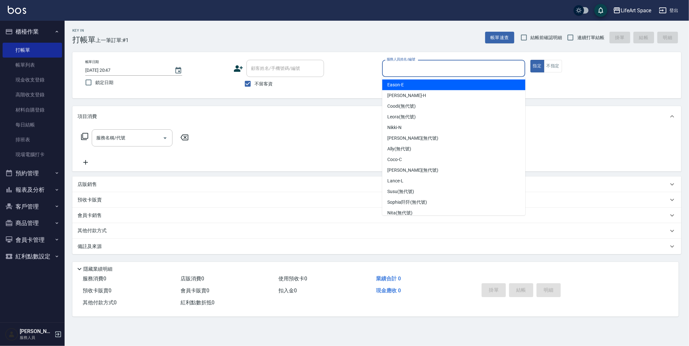
click at [415, 69] on input "服務人員姓名/編號" at bounding box center [453, 68] width 137 height 11
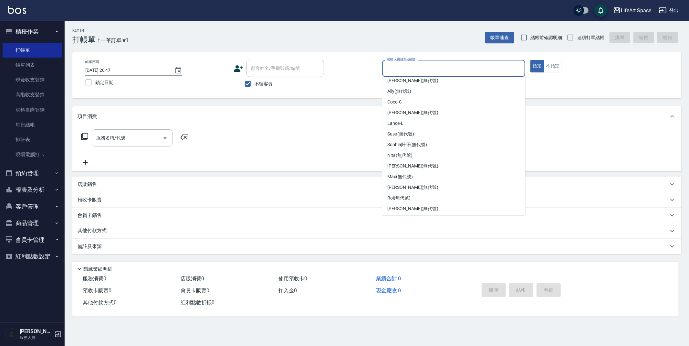
scroll to position [112, 0]
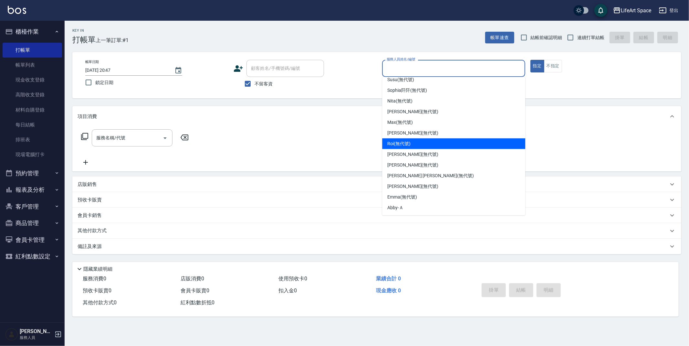
click at [407, 148] on div "Roi (無代號)" at bounding box center [453, 143] width 143 height 11
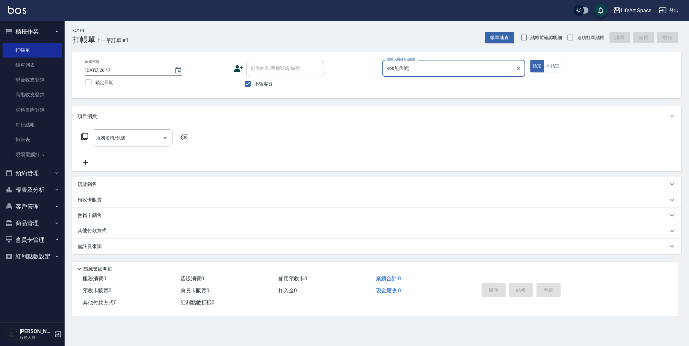
click at [421, 66] on input "Roi(無代號)" at bounding box center [449, 68] width 128 height 11
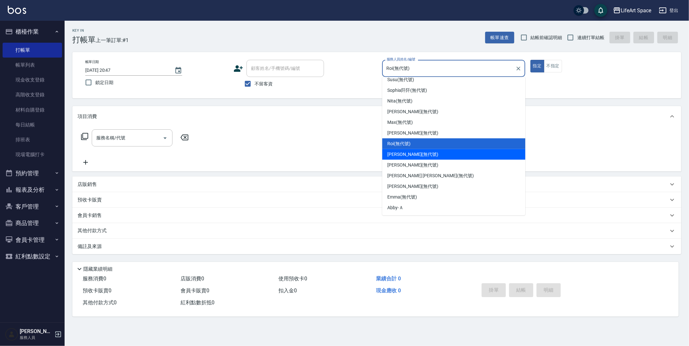
click at [407, 157] on span "[PERSON_NAME] (無代號)" at bounding box center [413, 154] width 51 height 7
type input "[PERSON_NAME](無代號)"
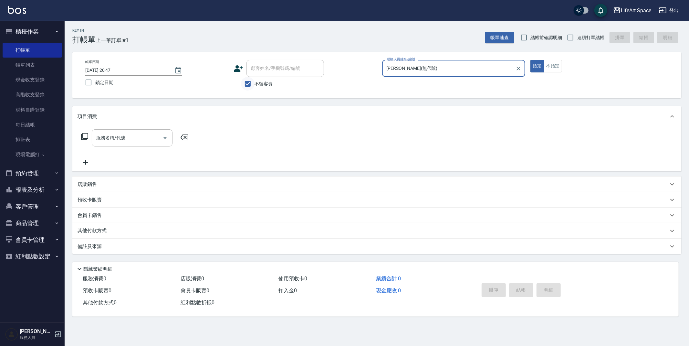
click at [245, 86] on input "不留客資" at bounding box center [248, 84] width 14 height 14
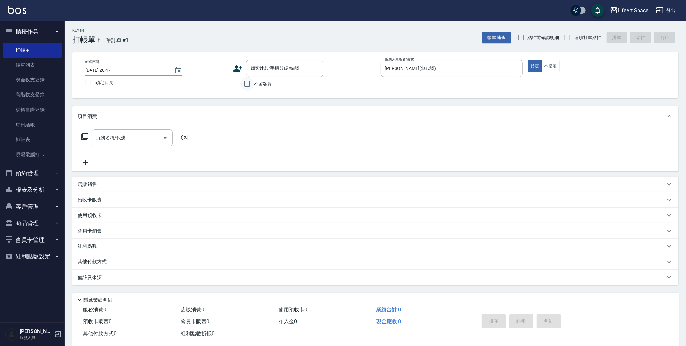
drag, startPoint x: 248, startPoint y: 84, endPoint x: 246, endPoint y: 81, distance: 3.8
click at [248, 84] on input "不留客資" at bounding box center [247, 84] width 14 height 14
checkbox input "true"
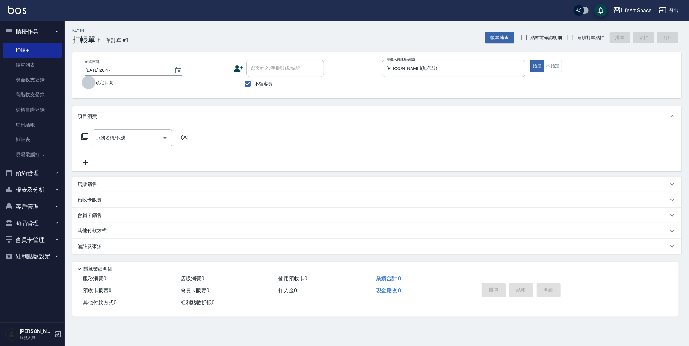
click at [89, 81] on input "鎖定日期" at bounding box center [89, 83] width 14 height 14
checkbox input "true"
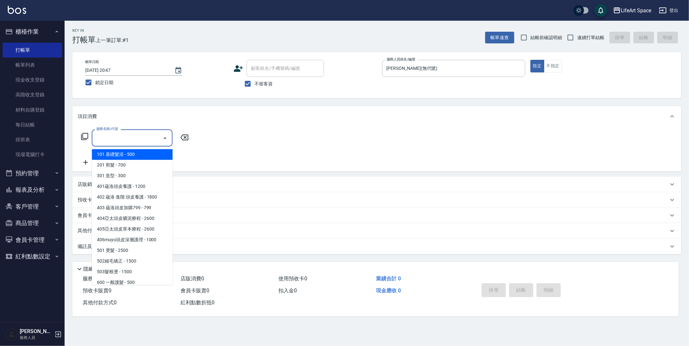
click at [121, 137] on div "服務名稱/代號 服務名稱/代號" at bounding box center [132, 137] width 81 height 17
click at [137, 162] on span "201 剪髮 - 700" at bounding box center [132, 165] width 81 height 11
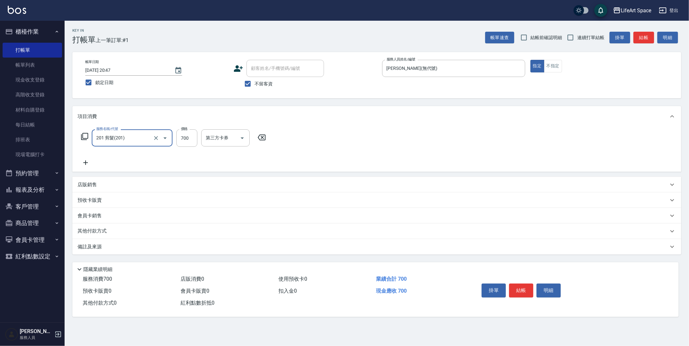
type input "201 剪髮(201)"
click at [192, 138] on input "700" at bounding box center [186, 137] width 21 height 17
type input "900"
click at [521, 292] on button "結帳" at bounding box center [521, 290] width 24 height 14
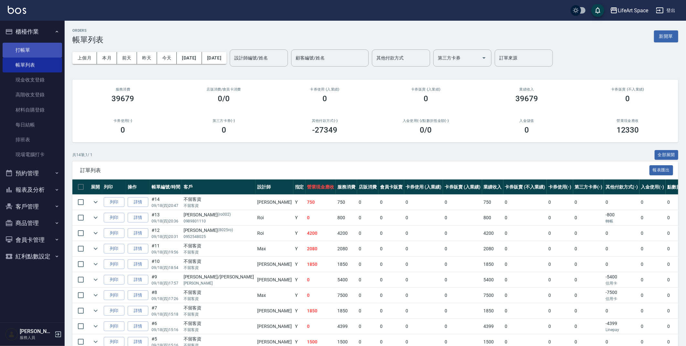
click at [30, 48] on link "打帳單" at bounding box center [32, 50] width 59 height 15
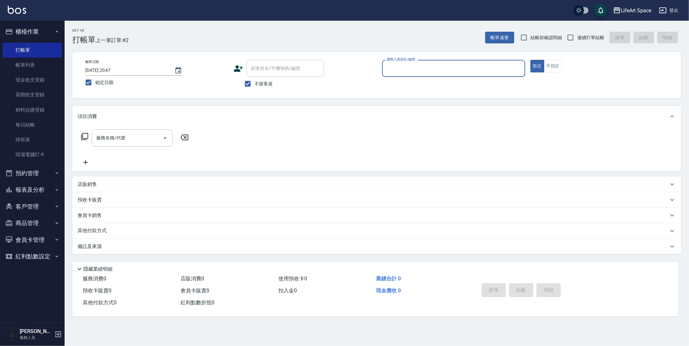
click at [400, 67] on input "服務人員姓名/編號" at bounding box center [453, 68] width 137 height 11
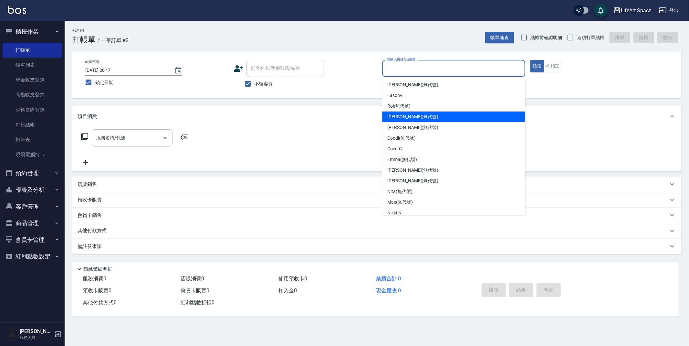
click at [401, 119] on span "[PERSON_NAME] (無代號)" at bounding box center [413, 116] width 51 height 7
type input "[PERSON_NAME](無代號)"
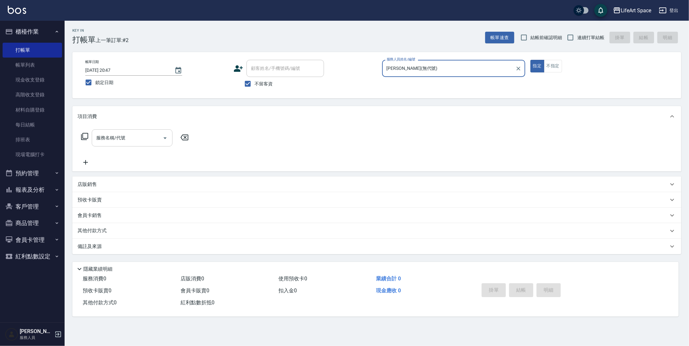
click at [129, 140] on input "服務名稱/代號" at bounding box center [127, 137] width 65 height 11
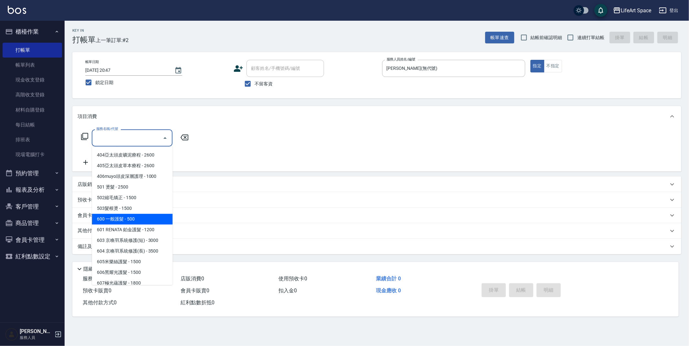
scroll to position [101, 0]
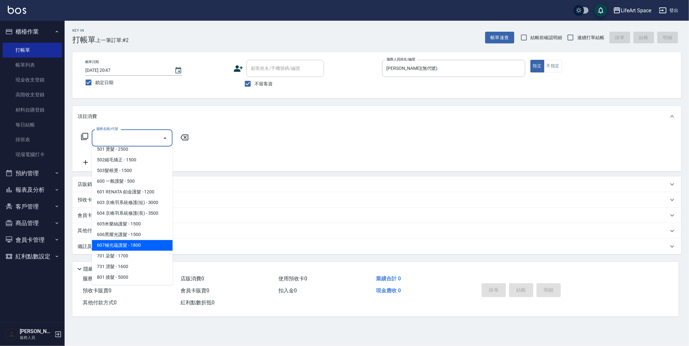
drag, startPoint x: 141, startPoint y: 243, endPoint x: 184, endPoint y: 160, distance: 94.0
click at [141, 243] on span "607極光蘊護髮 - 1800" at bounding box center [132, 245] width 81 height 11
type input "607極光蘊護髮(607)"
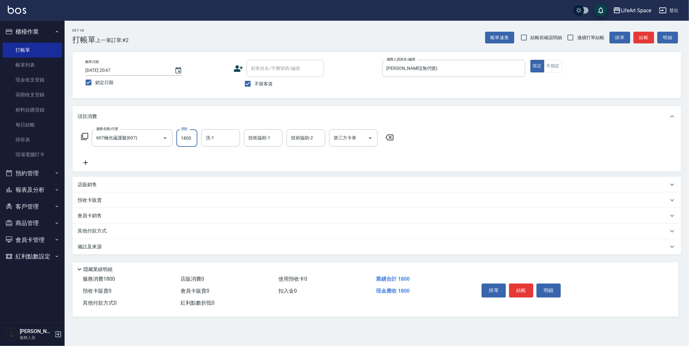
click at [192, 137] on input "1800" at bounding box center [186, 137] width 21 height 17
type input "2200"
click at [226, 138] on input "洗-1" at bounding box center [220, 137] width 33 height 11
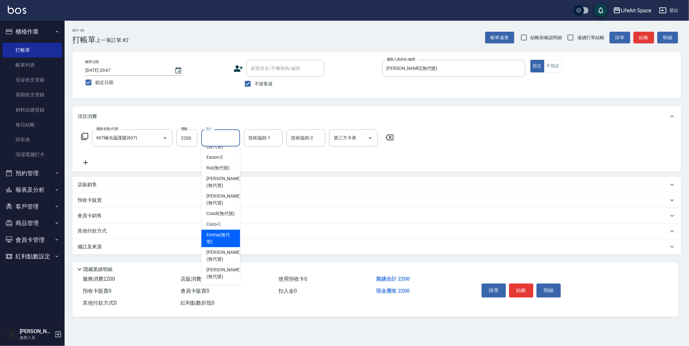
scroll to position [16, 0]
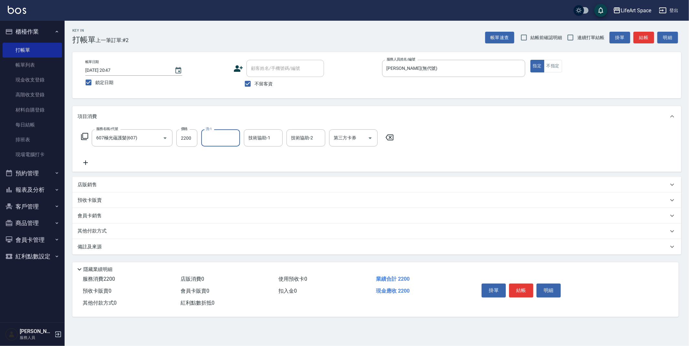
click at [235, 139] on input "洗-1" at bounding box center [220, 137] width 33 height 11
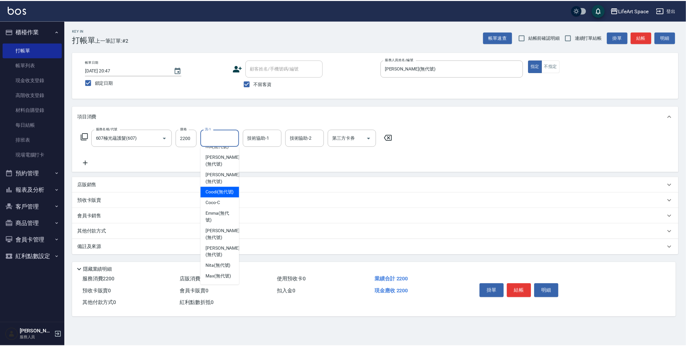
scroll to position [120, 0]
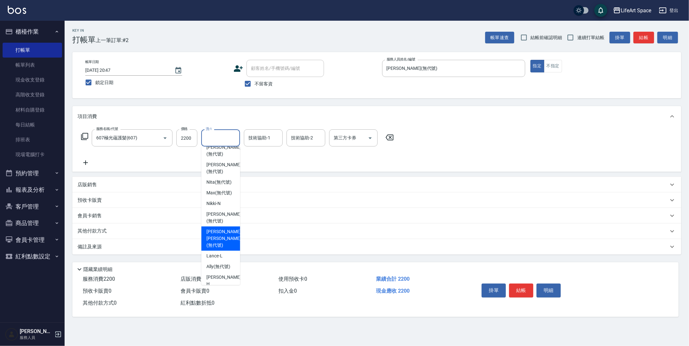
click at [221, 237] on span "[PERSON_NAME] [PERSON_NAME] (無代號)" at bounding box center [224, 238] width 34 height 20
type input "[PERSON_NAME] [PERSON_NAME](無代號)"
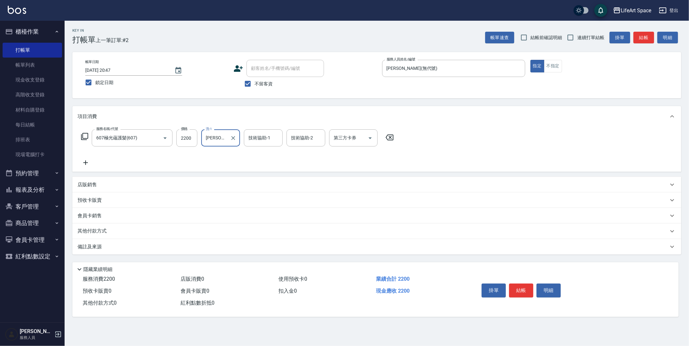
click at [83, 160] on icon at bounding box center [86, 163] width 16 height 8
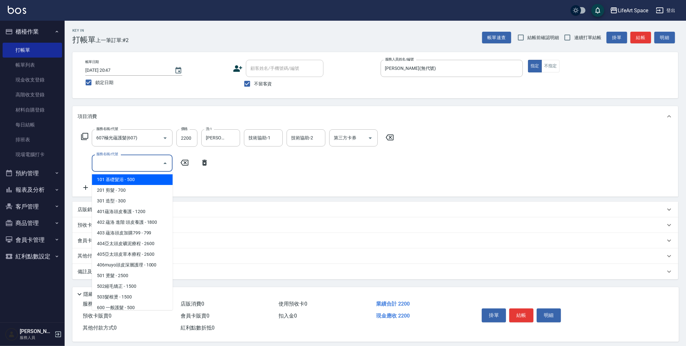
click at [129, 163] on input "服務名稱/代號" at bounding box center [127, 162] width 65 height 11
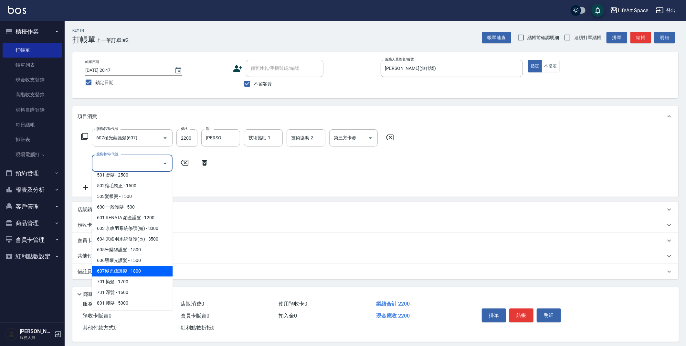
scroll to position [101, 0]
drag, startPoint x: 141, startPoint y: 284, endPoint x: 180, endPoint y: 201, distance: 91.2
click at [142, 282] on span "701 染髮 - 1700" at bounding box center [132, 281] width 81 height 11
type input "701 染髮(701)"
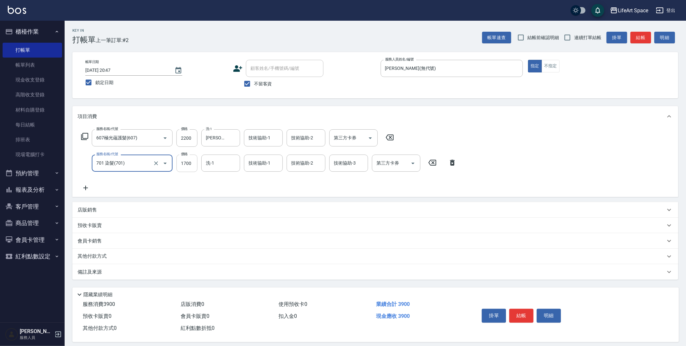
click at [194, 165] on input "1700" at bounding box center [186, 162] width 21 height 17
type input "2500"
click at [226, 161] on input "洗-1" at bounding box center [220, 162] width 33 height 11
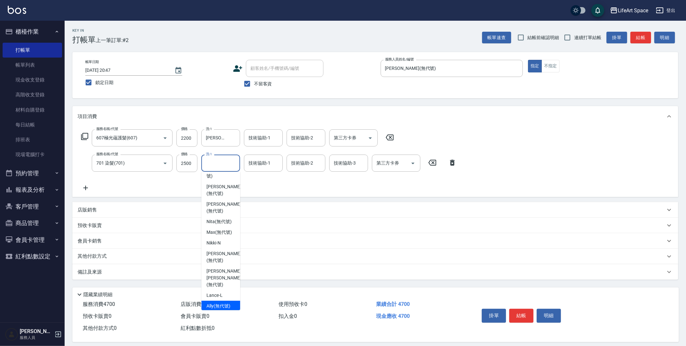
scroll to position [148, 0]
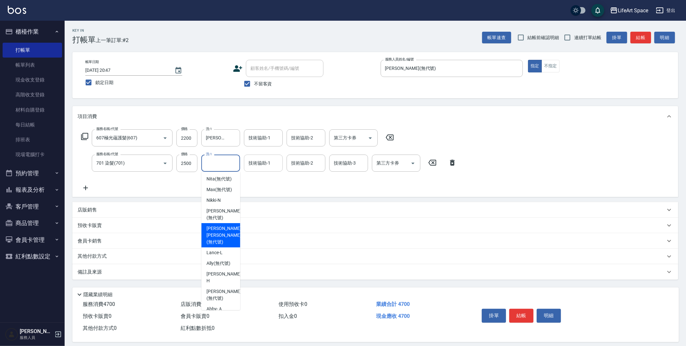
drag, startPoint x: 221, startPoint y: 236, endPoint x: 253, endPoint y: 162, distance: 80.0
click at [221, 235] on span "[PERSON_NAME] [PERSON_NAME] (無代號)" at bounding box center [224, 235] width 34 height 20
type input "[PERSON_NAME] [PERSON_NAME](無代號)"
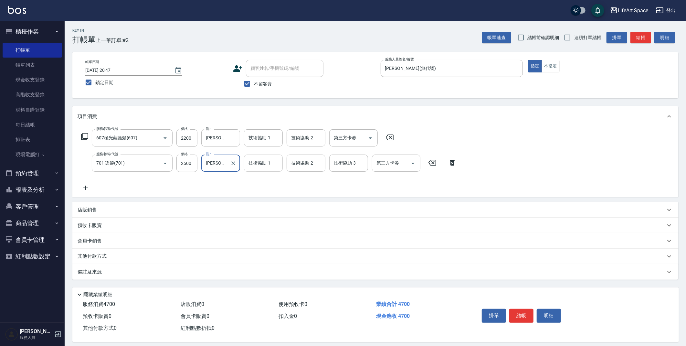
click at [254, 162] on div "技術協助-1 技術協助-1" at bounding box center [263, 162] width 39 height 17
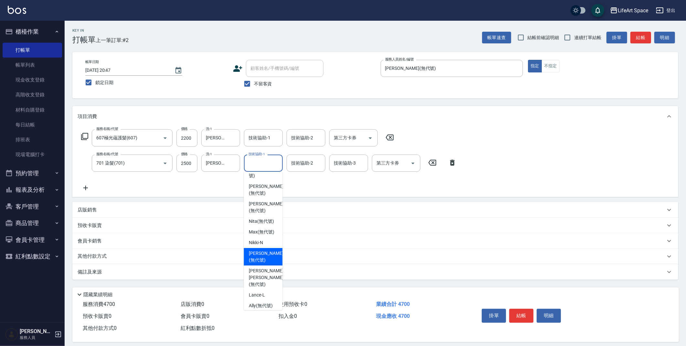
scroll to position [106, 0]
click at [256, 279] on span "[PERSON_NAME] [PERSON_NAME] (無代號)" at bounding box center [266, 277] width 34 height 20
type input "[PERSON_NAME] [PERSON_NAME](無代號)"
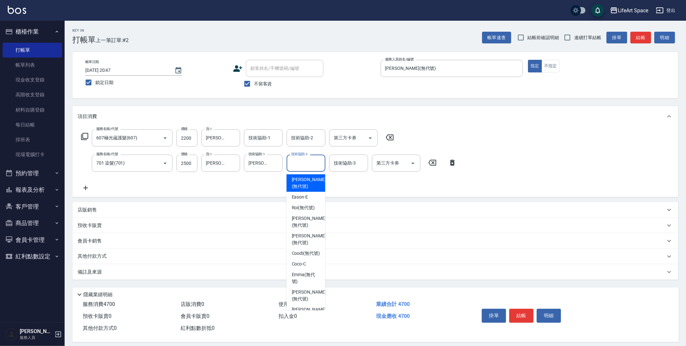
click at [314, 164] on input "技術協助-2" at bounding box center [306, 162] width 33 height 11
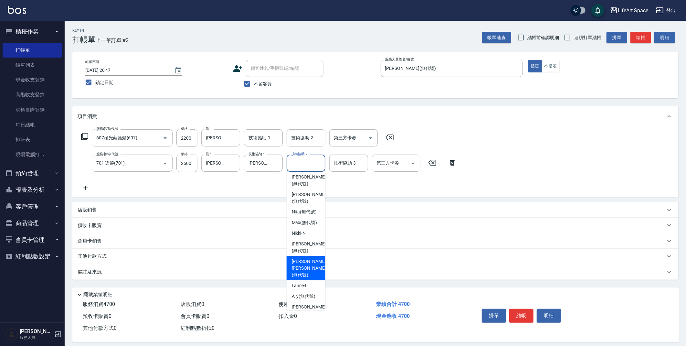
click at [303, 264] on span "[PERSON_NAME] [PERSON_NAME] (無代號)" at bounding box center [309, 268] width 34 height 20
type input "[PERSON_NAME] [PERSON_NAME](無代號)"
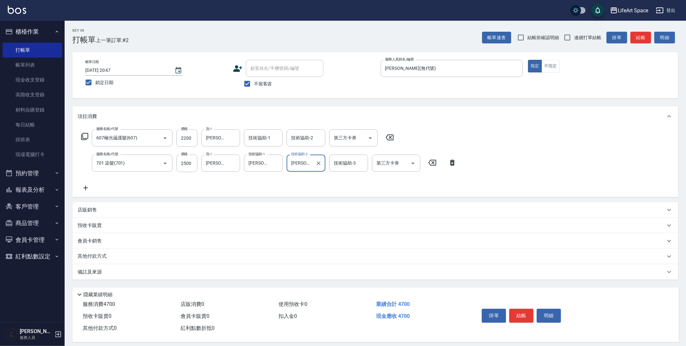
click at [91, 212] on p "店販銷售" at bounding box center [87, 210] width 19 height 7
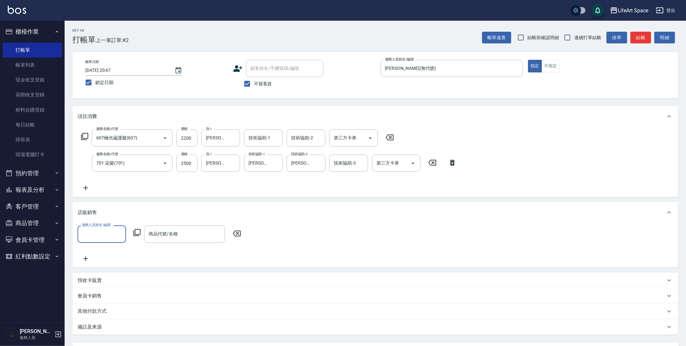
scroll to position [0, 0]
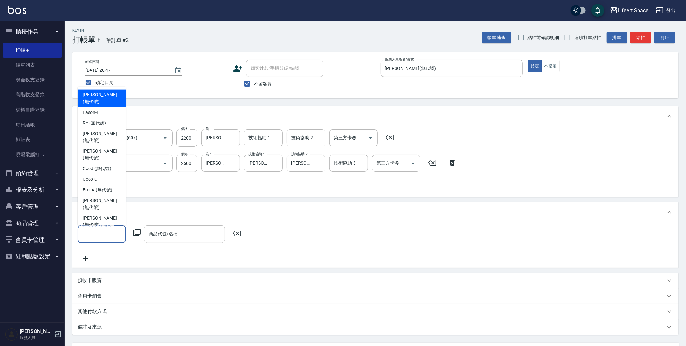
click at [104, 234] on input "服務人員姓名/編號" at bounding box center [101, 233] width 43 height 11
click at [101, 130] on span "[PERSON_NAME] (無代號)" at bounding box center [102, 137] width 38 height 14
type input "[PERSON_NAME](無代號)"
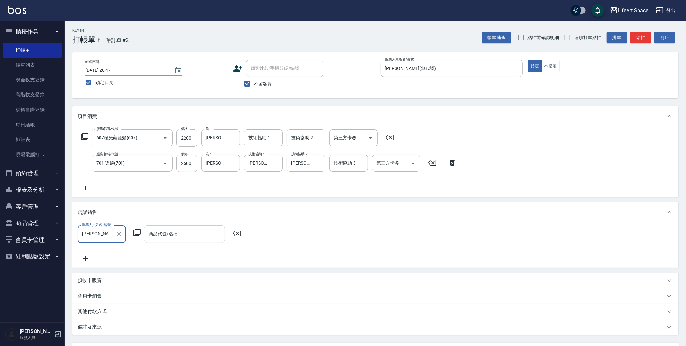
click at [169, 237] on input "商品代號/名稱" at bounding box center [184, 233] width 75 height 11
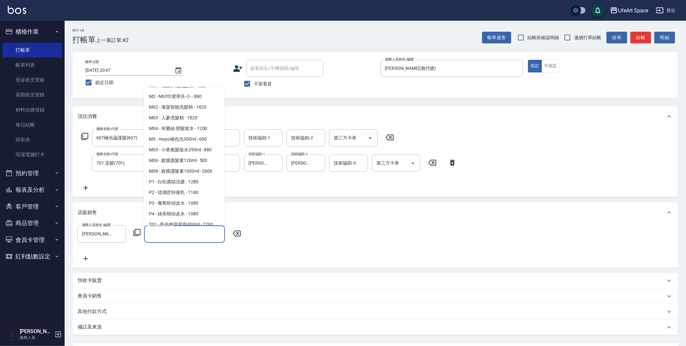
scroll to position [260, 0]
click at [185, 209] on span "P4 - 綠茶樹頭皮水 - 1080" at bounding box center [184, 203] width 81 height 11
type input "綠茶樹頭皮水"
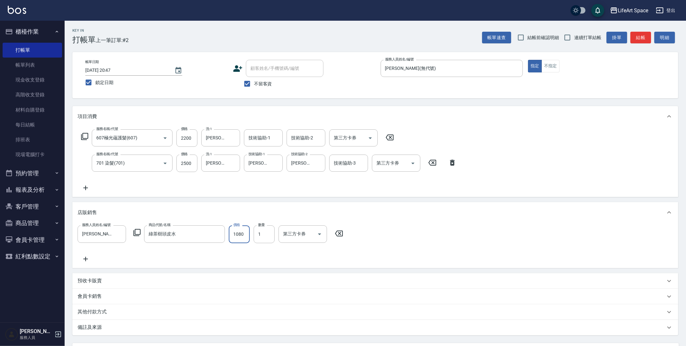
click at [247, 233] on input "1080" at bounding box center [239, 233] width 21 height 17
type input "972"
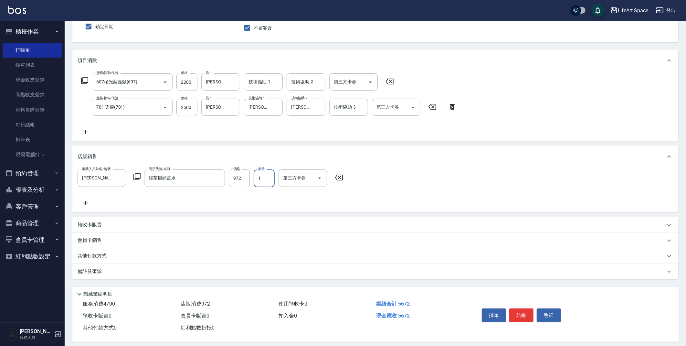
scroll to position [61, 0]
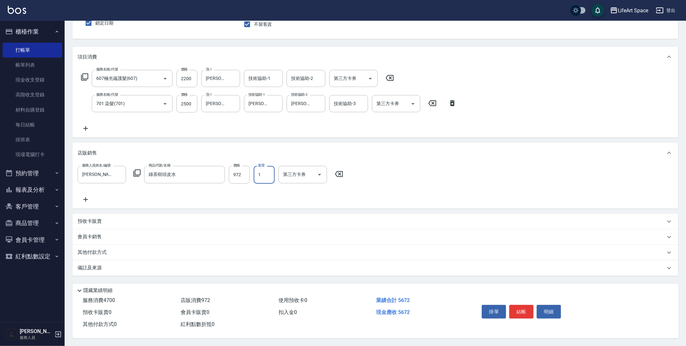
click at [97, 245] on div "其他付款方式" at bounding box center [375, 253] width 606 height 16
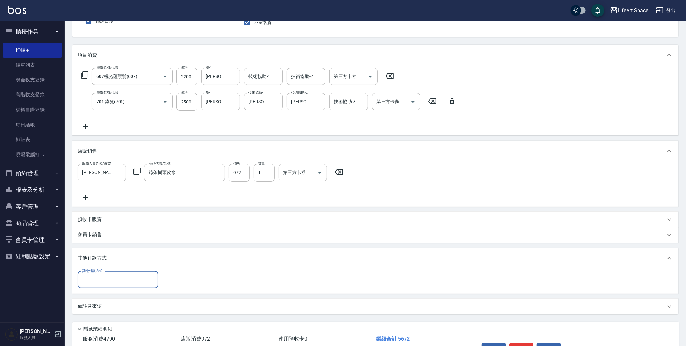
scroll to position [0, 0]
click at [106, 278] on input "其他付款方式" at bounding box center [117, 279] width 75 height 11
click at [105, 315] on span "信用卡" at bounding box center [118, 317] width 81 height 11
type input "信用卡"
type input "5672"
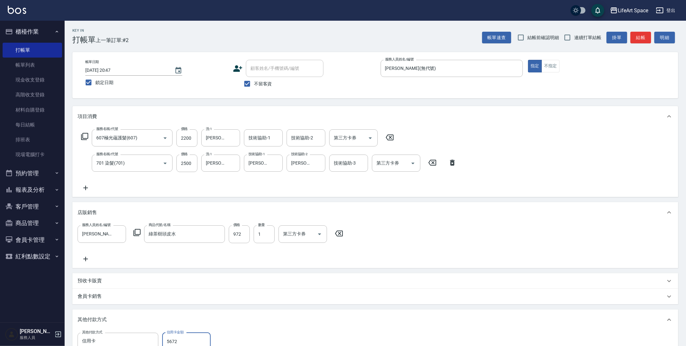
scroll to position [102, 0]
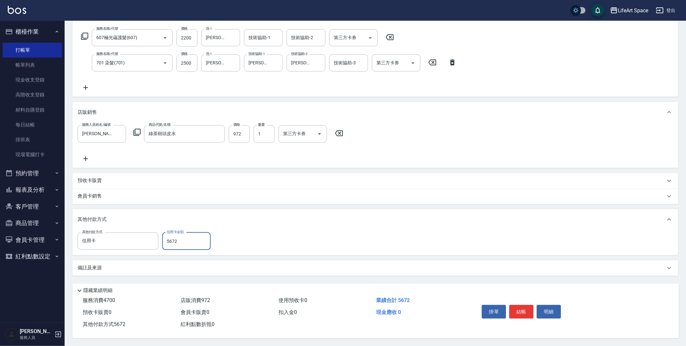
click at [520, 310] on button "結帳" at bounding box center [521, 312] width 24 height 14
